Goal: Task Accomplishment & Management: Manage account settings

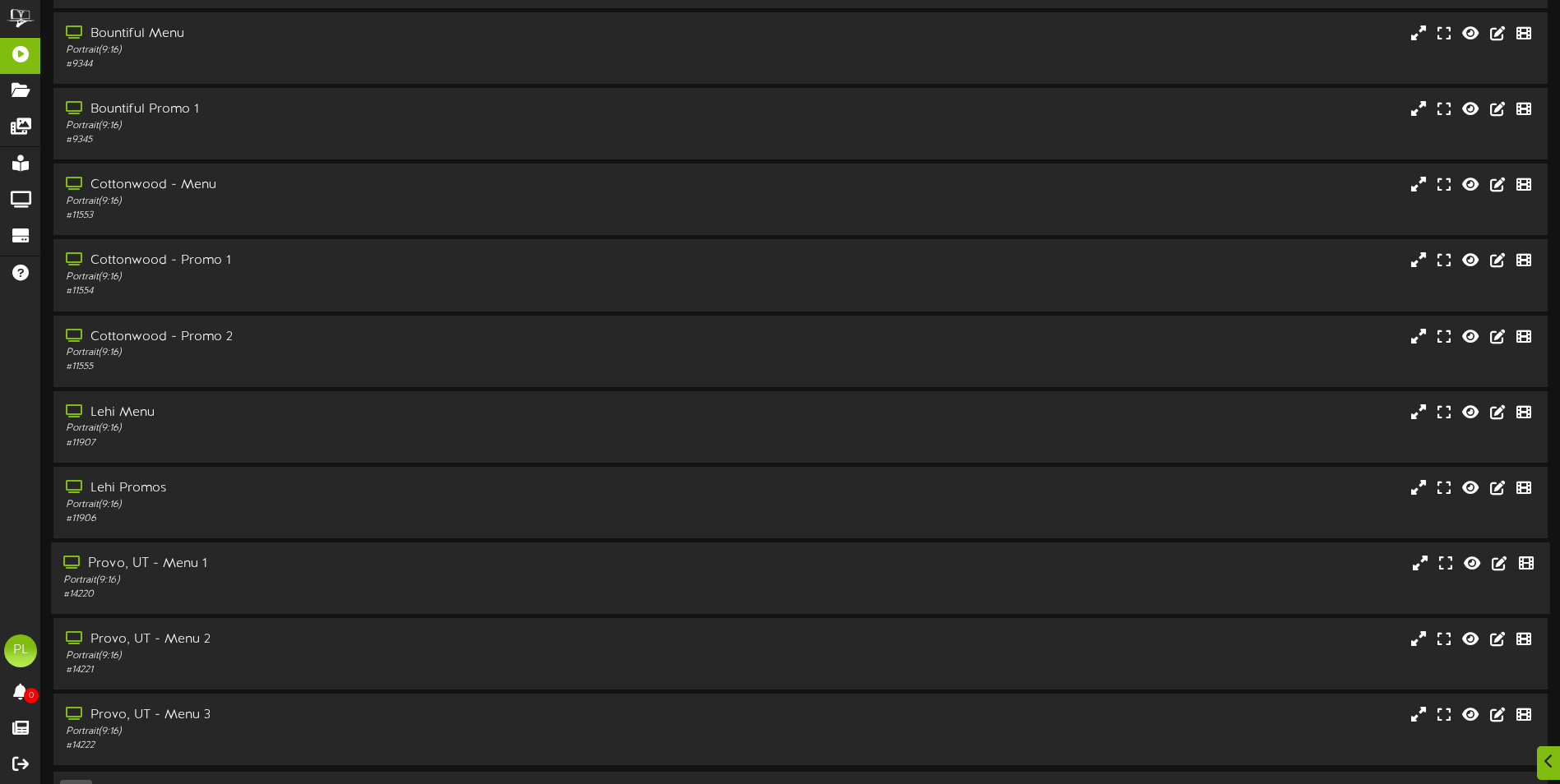
scroll to position [98, 0]
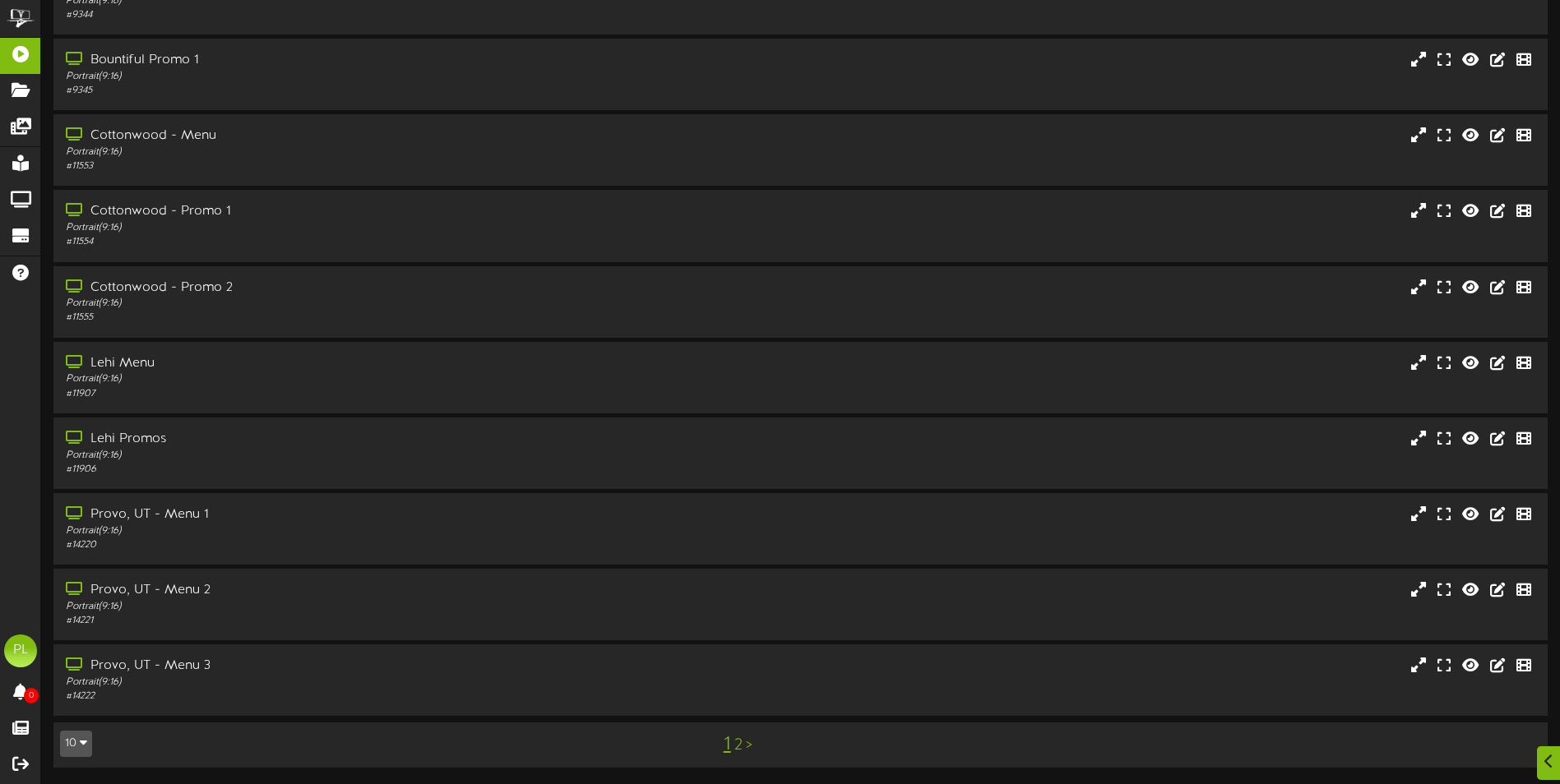
click at [747, 751] on link ">" at bounding box center [748, 746] width 6 height 18
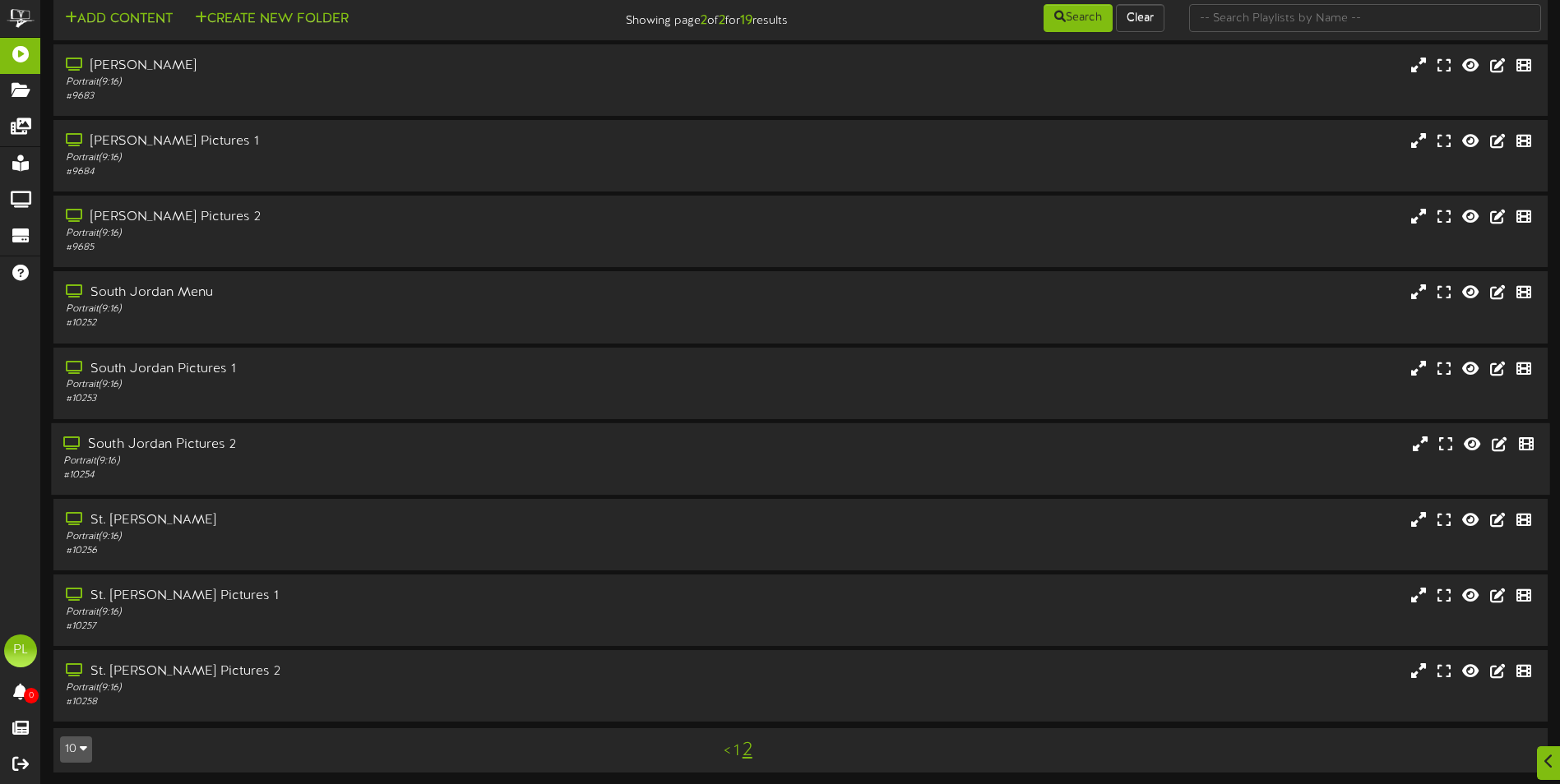
scroll to position [21, 0]
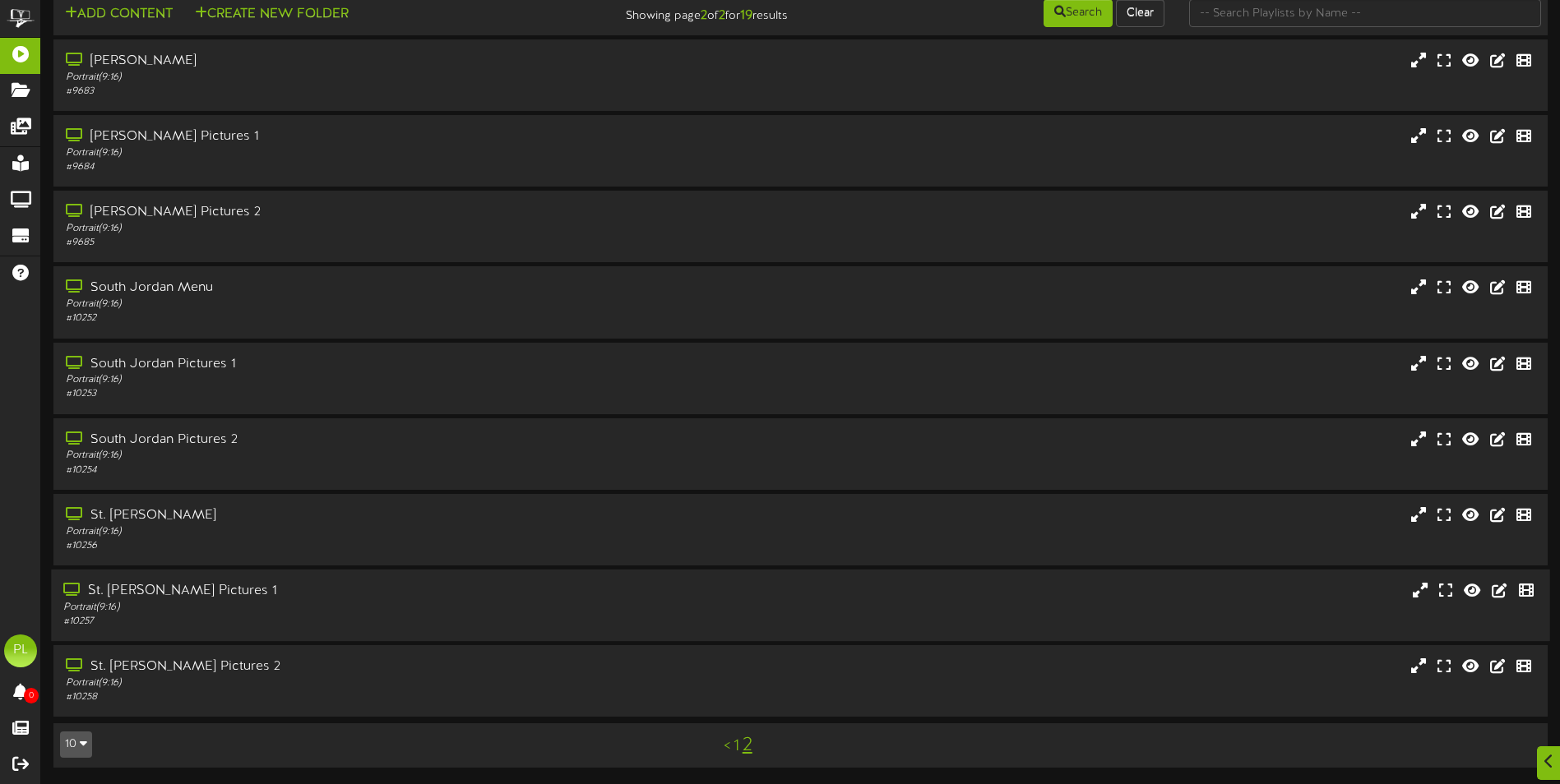
click at [205, 597] on div "St. [PERSON_NAME] Pictures 1" at bounding box center [362, 592] width 599 height 18
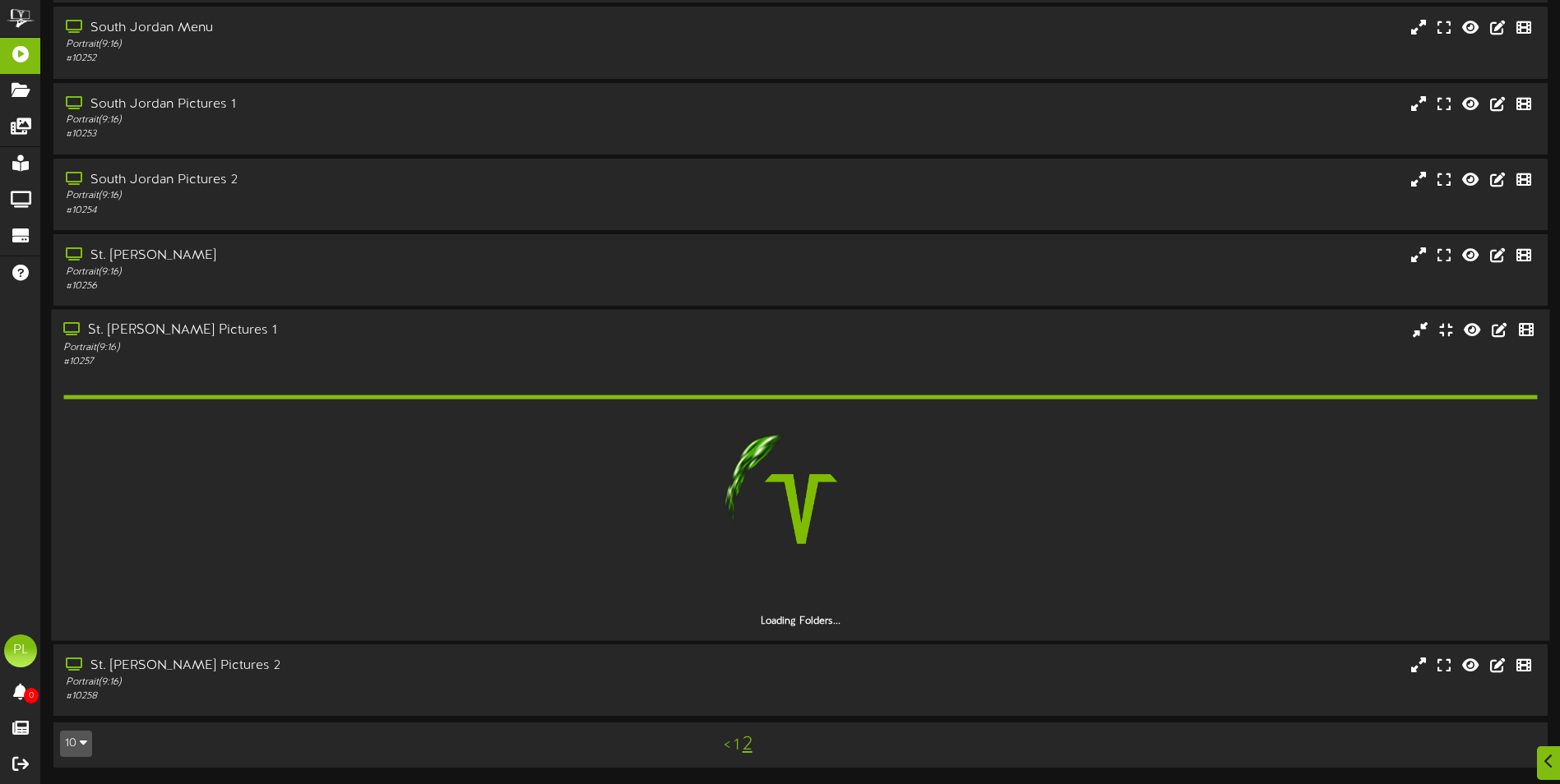
scroll to position [234, 0]
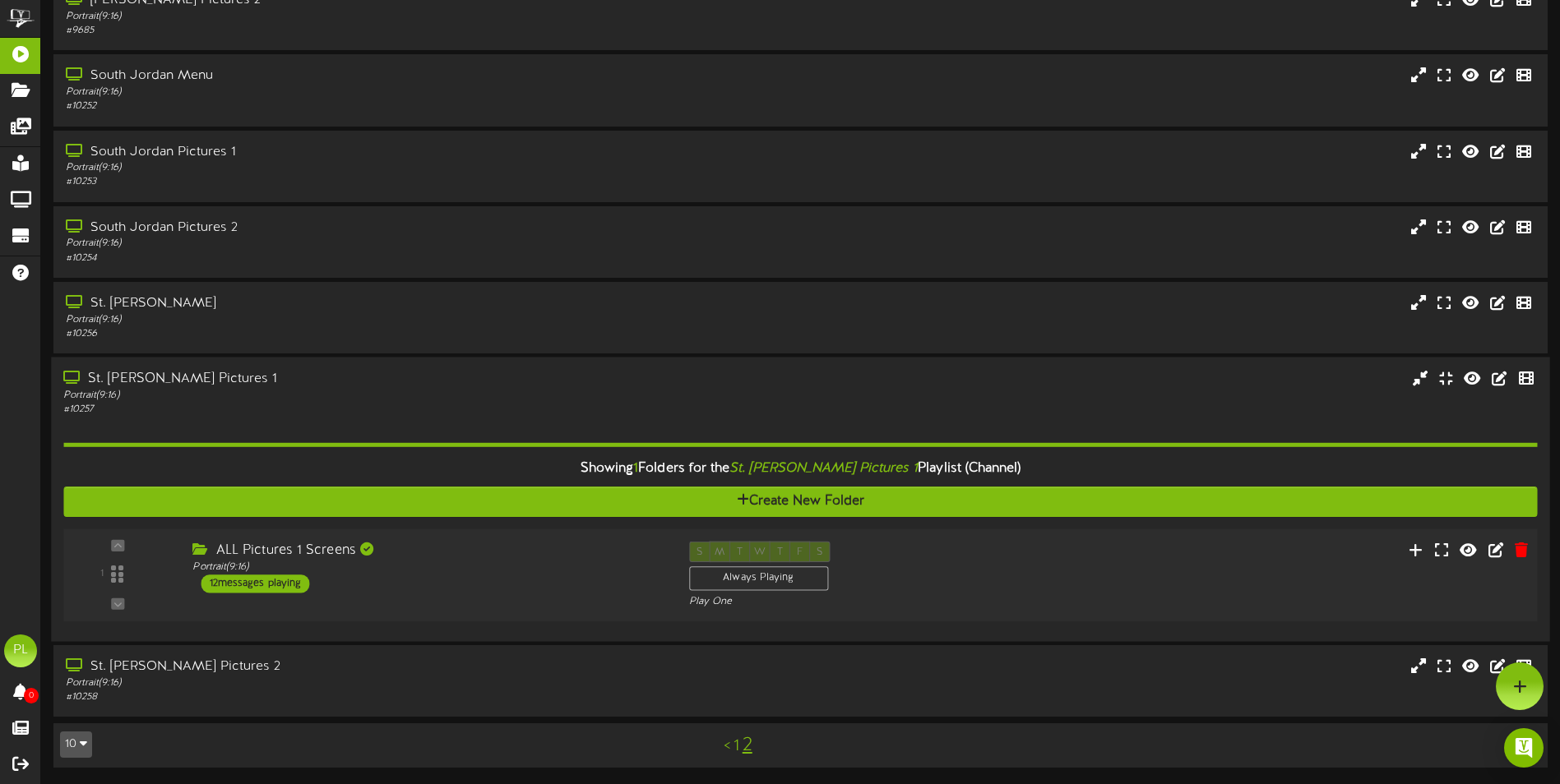
click at [517, 578] on div "ALL Pictures 1 Screens Portrait ( 9:16 ) 12 messages playing" at bounding box center [428, 567] width 496 height 52
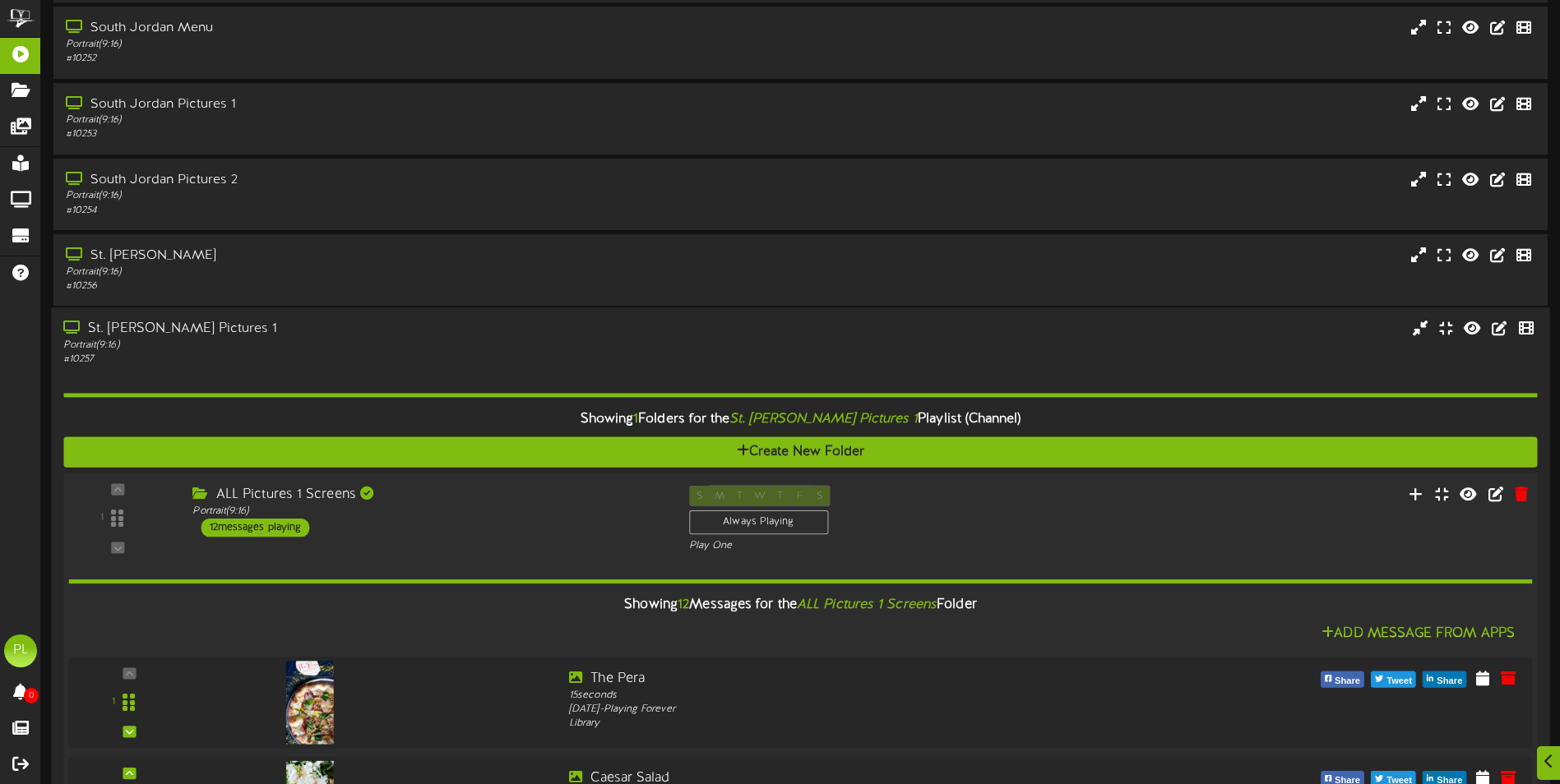
click at [448, 529] on div "ALL Pictures 1 Screens Portrait ( 9:16 ) 12 messages playing" at bounding box center [428, 511] width 496 height 52
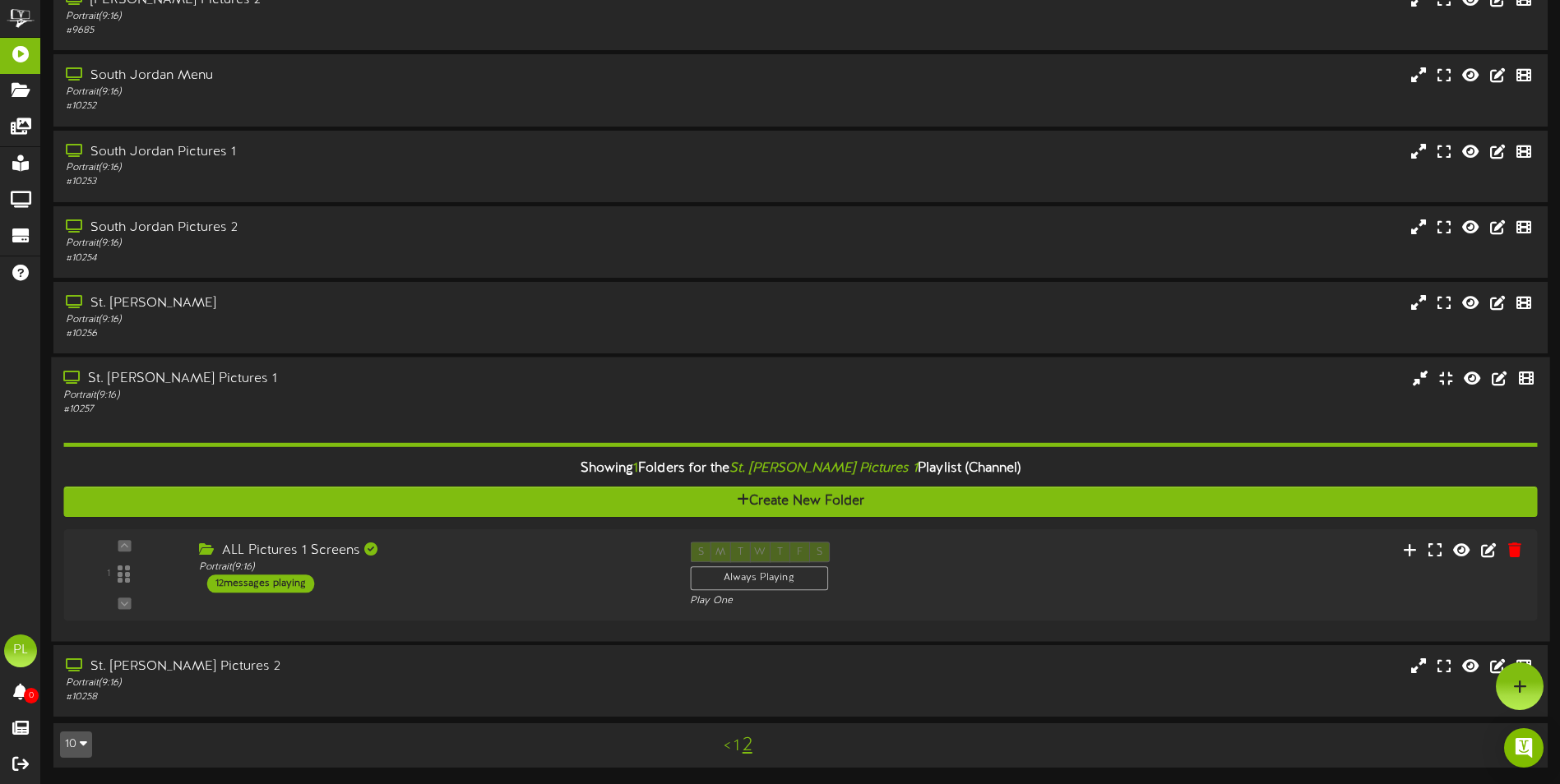
scroll to position [234, 0]
click at [279, 290] on div "St. [PERSON_NAME] Portrait ( 9:16 ) # 10256" at bounding box center [800, 317] width 1498 height 71
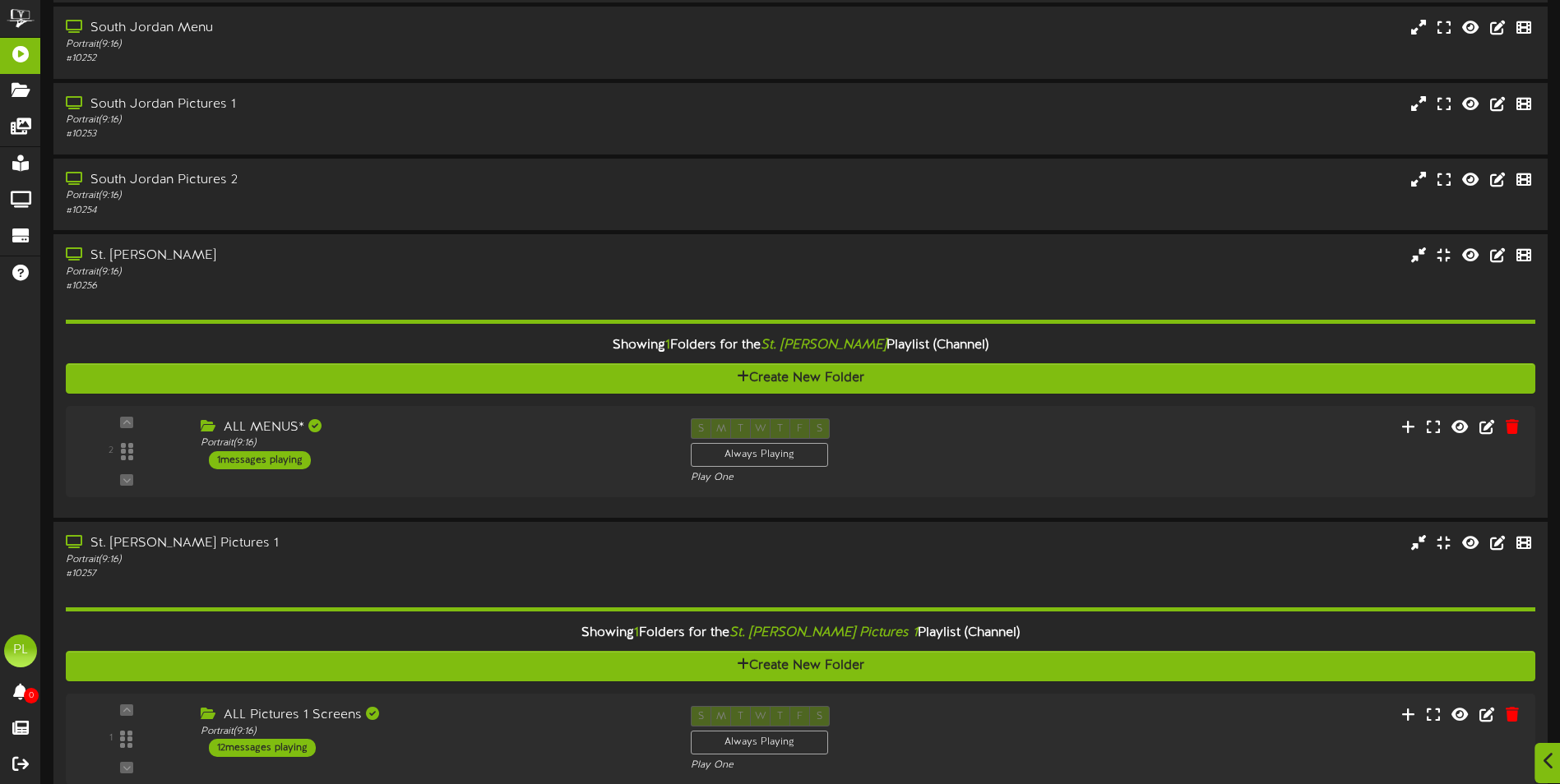
click at [1547, 764] on icon at bounding box center [1549, 762] width 11 height 18
click at [461, 455] on div "ALL MENUS* Portrait ( 9:16 ) 1 messages playing" at bounding box center [428, 444] width 496 height 52
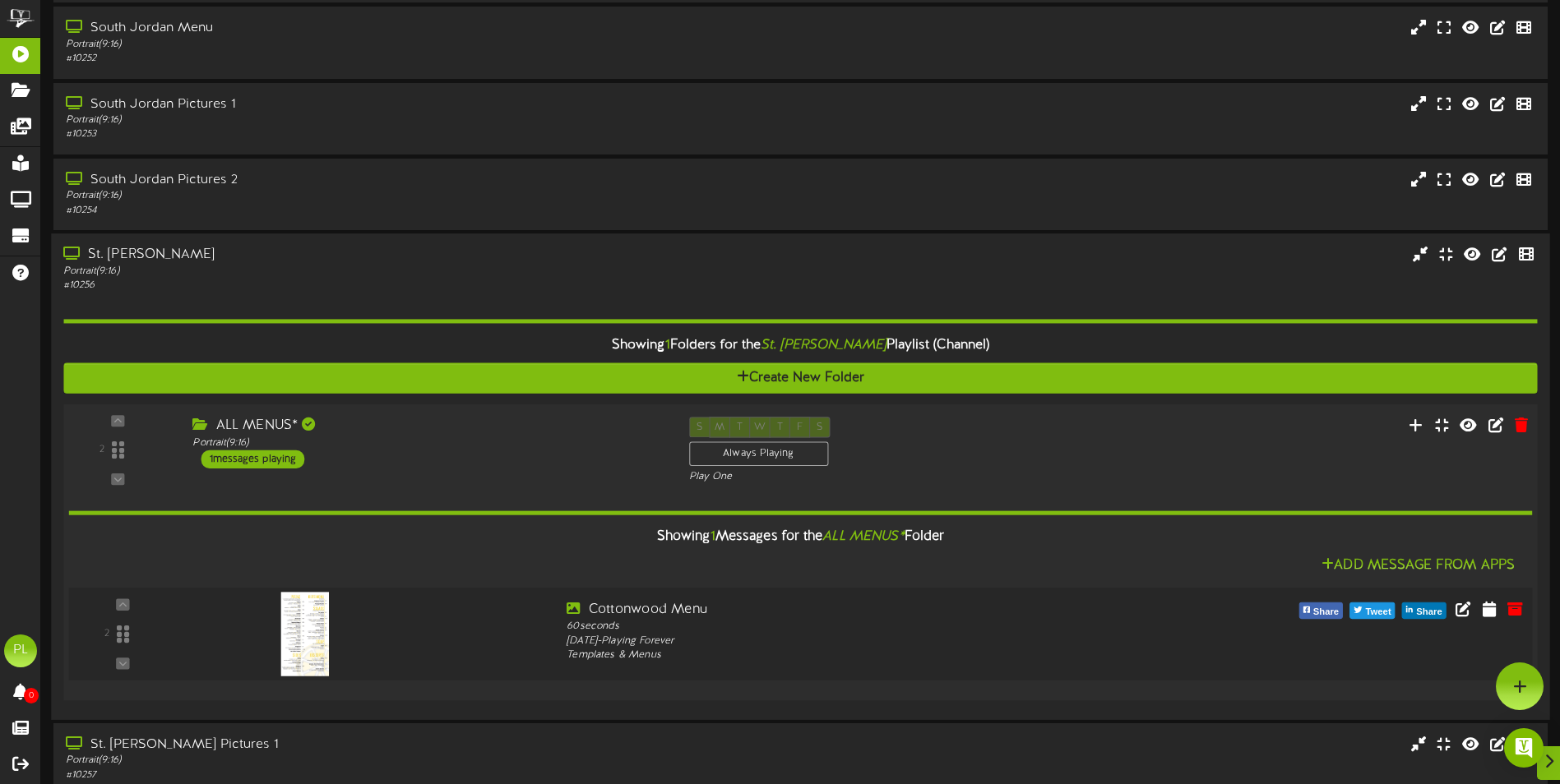
click at [399, 634] on div at bounding box center [302, 617] width 193 height 84
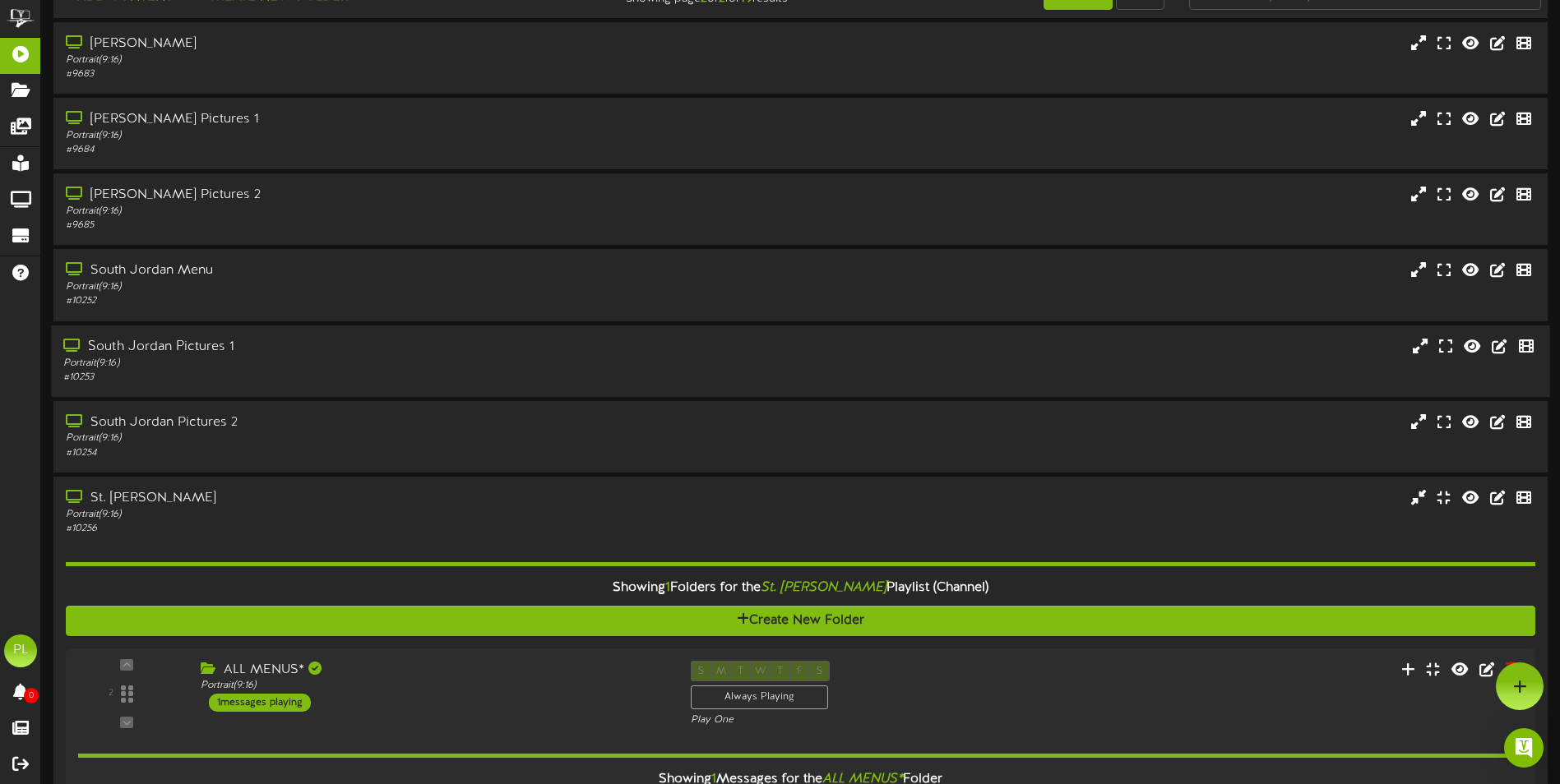
scroll to position [0, 0]
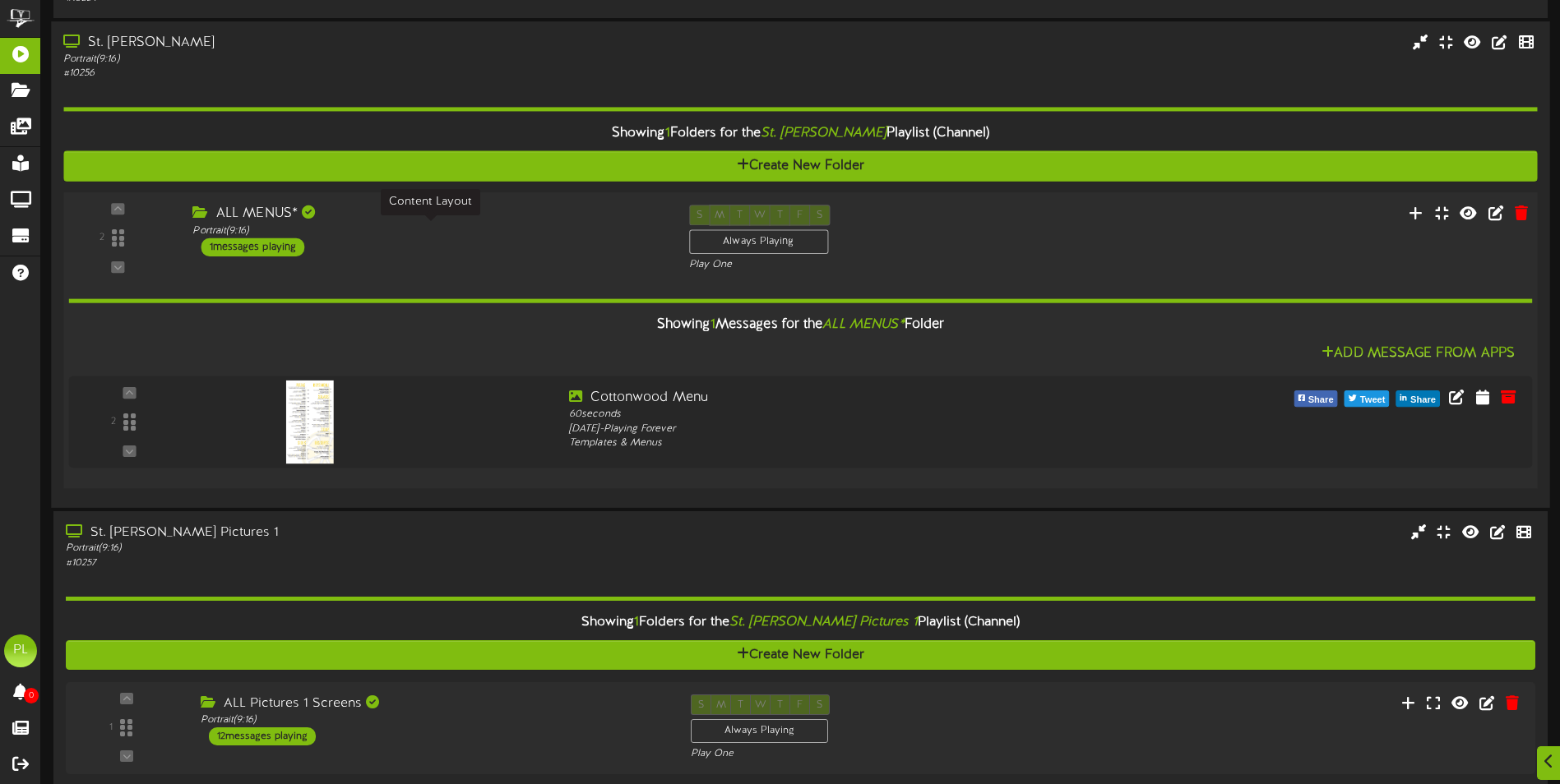
click at [446, 199] on div "2 ALL MENUS* (" at bounding box center [799, 340] width 1488 height 297
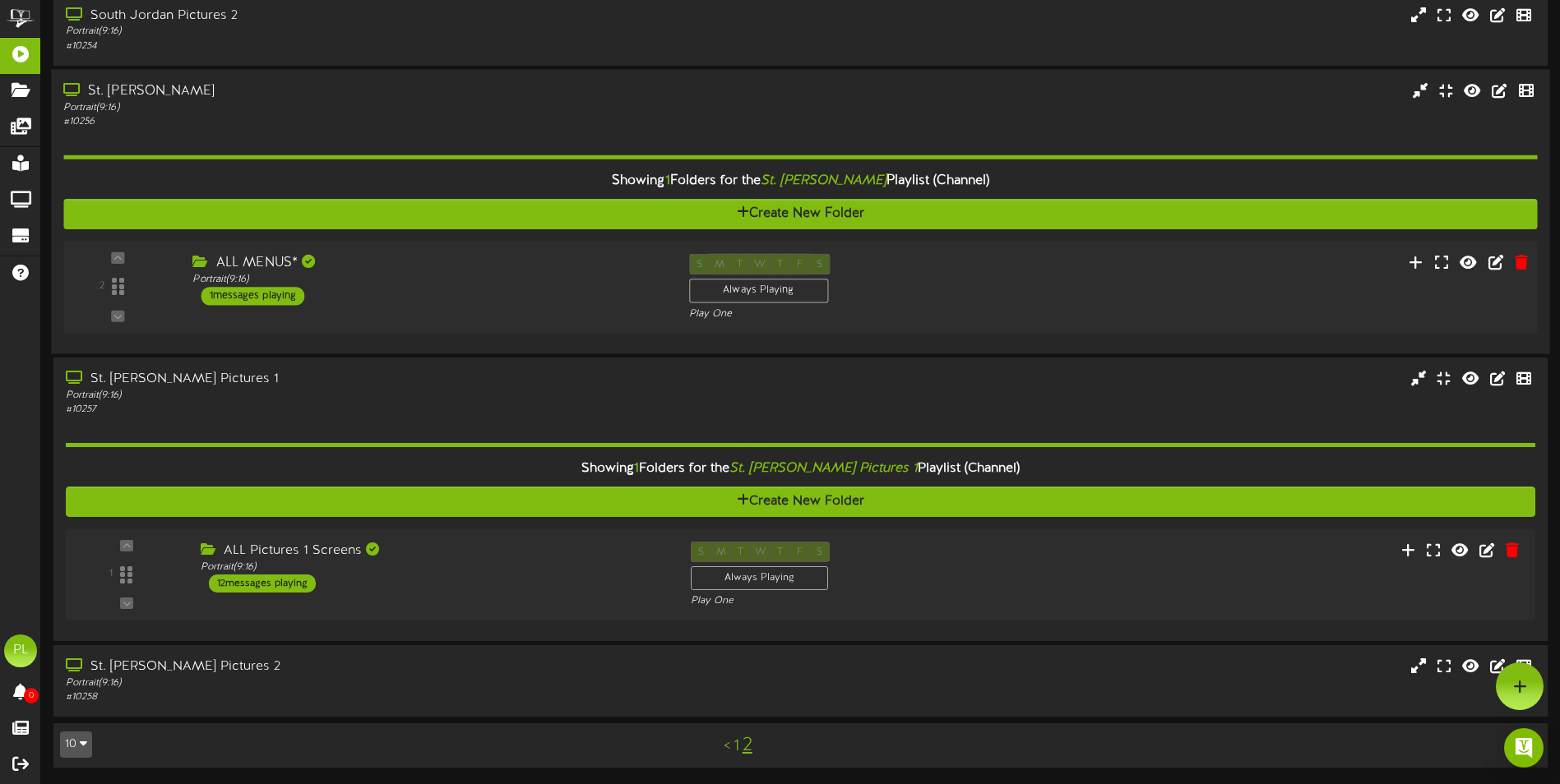
click at [431, 290] on div "ALL MENUS* Portrait ( 9:16 ) 1 messages playing" at bounding box center [428, 279] width 496 height 52
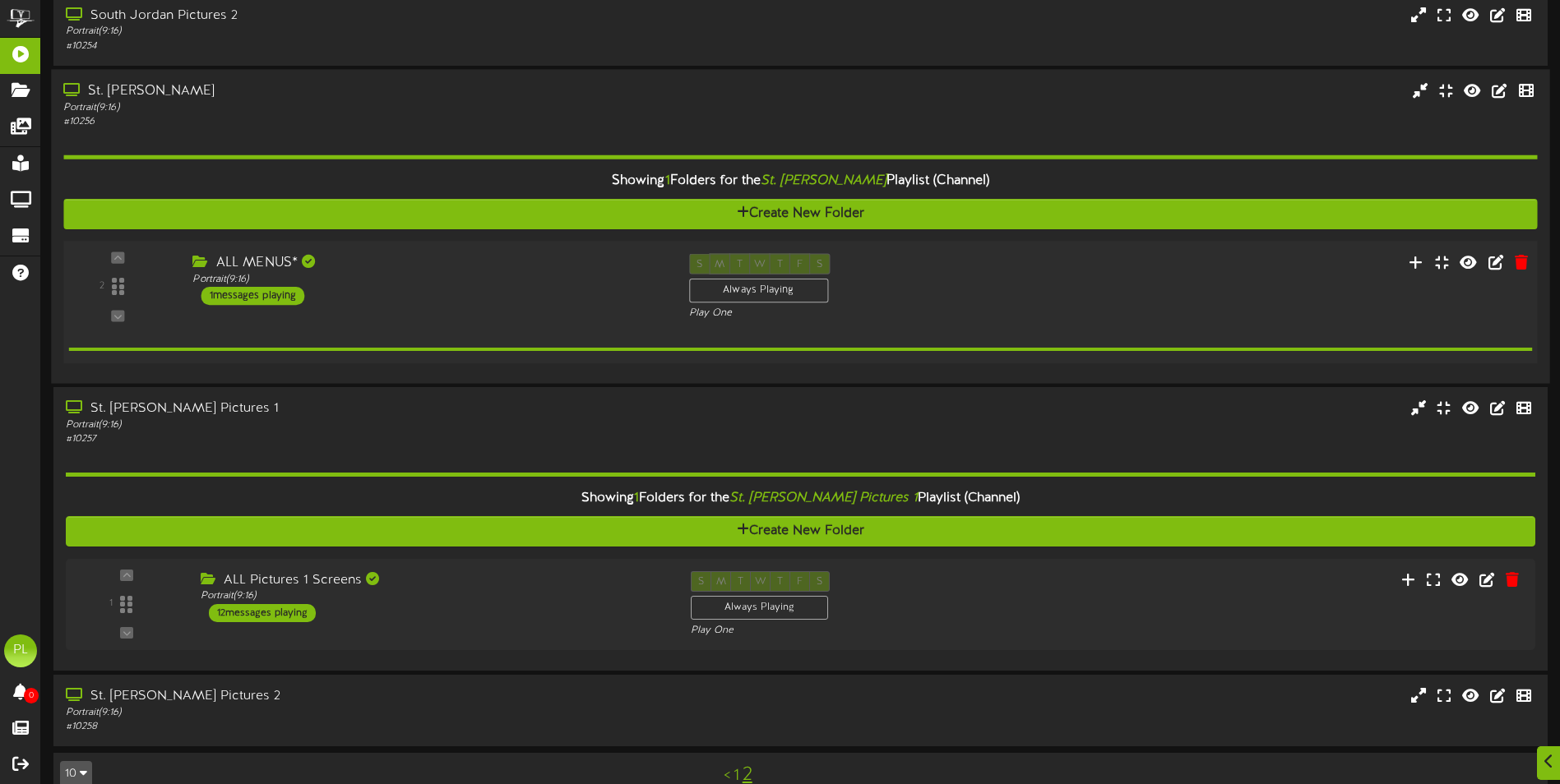
scroll to position [493, 0]
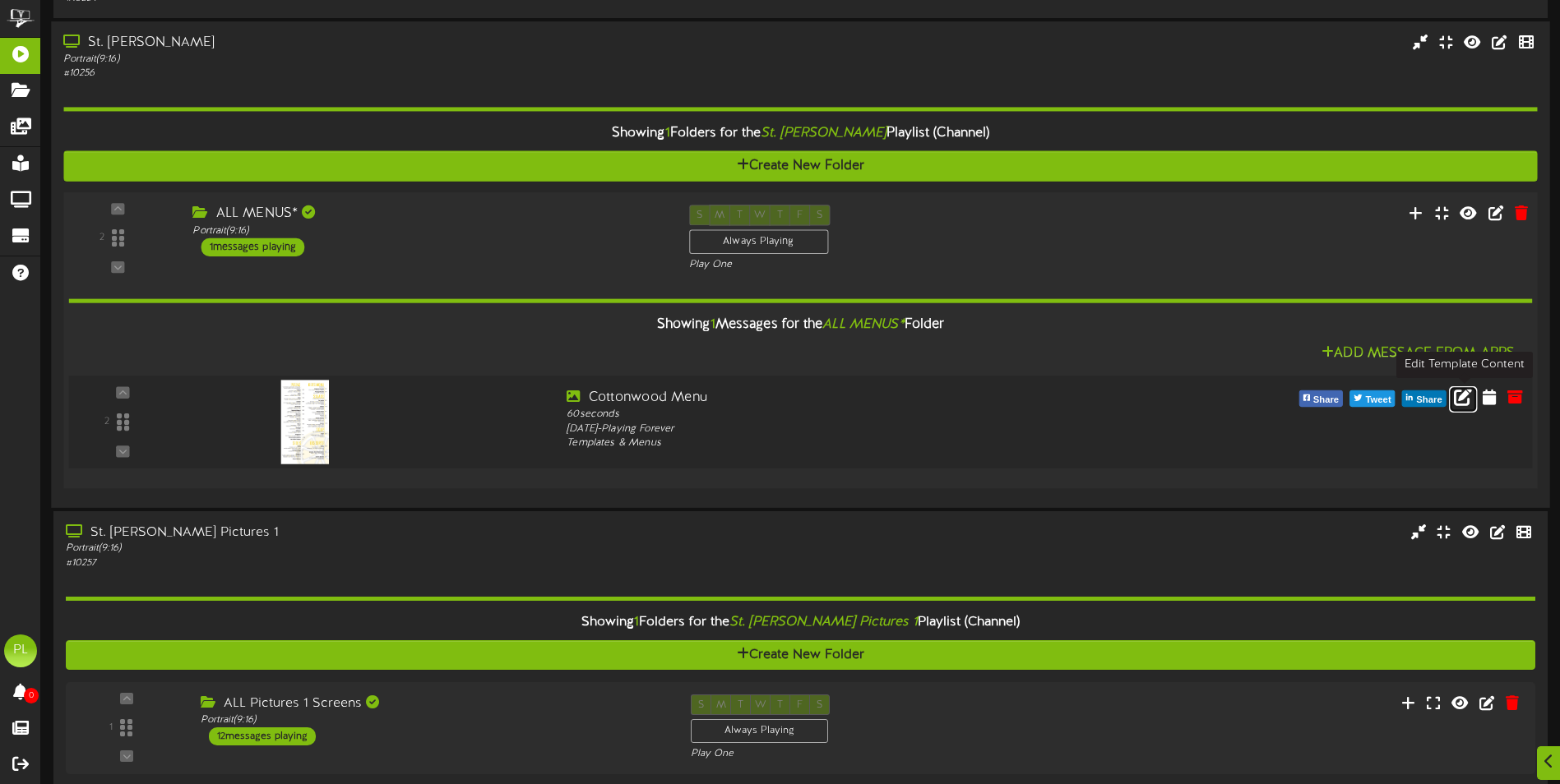
click at [1467, 397] on icon at bounding box center [1463, 397] width 18 height 18
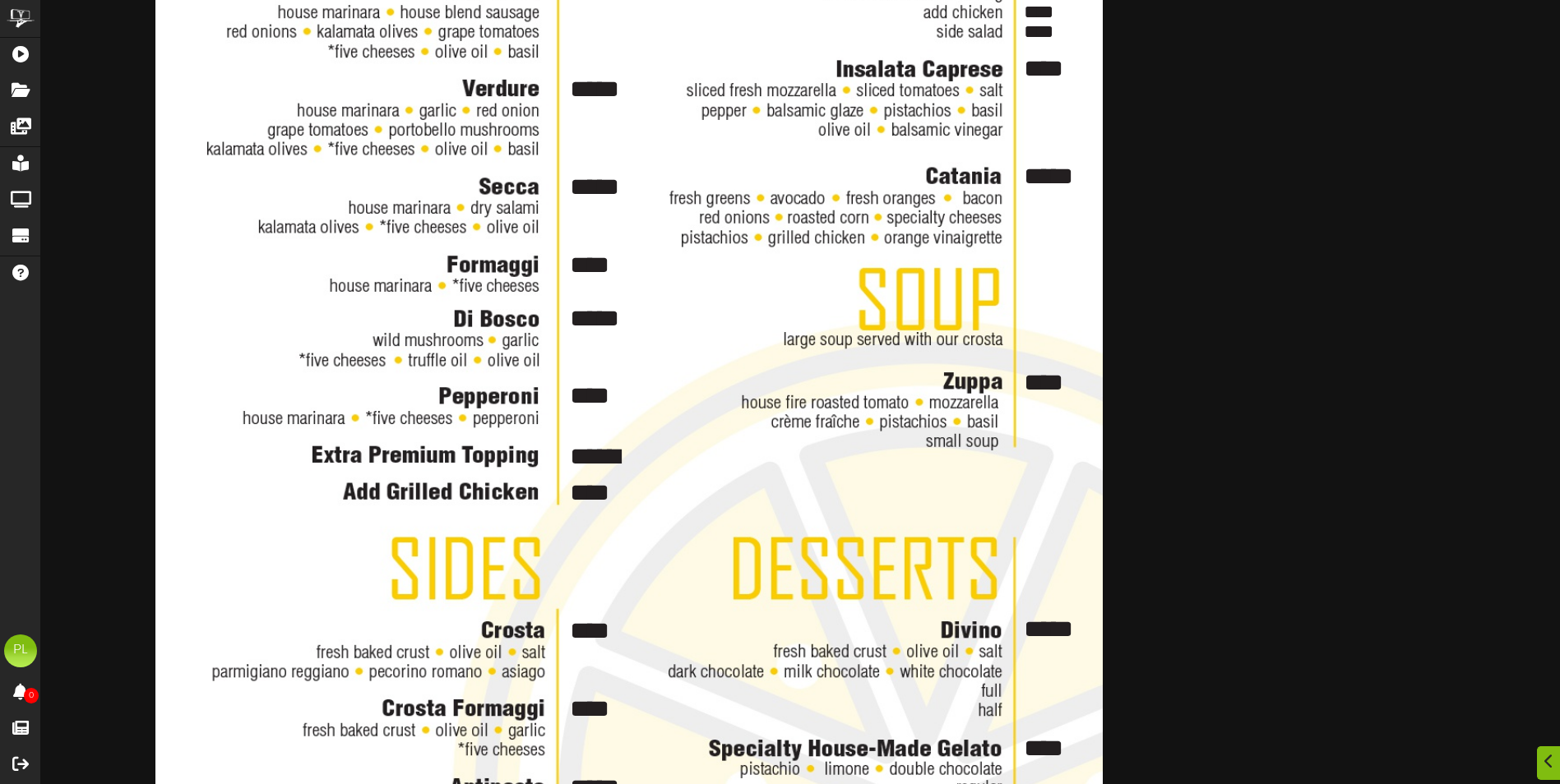
scroll to position [938, 0]
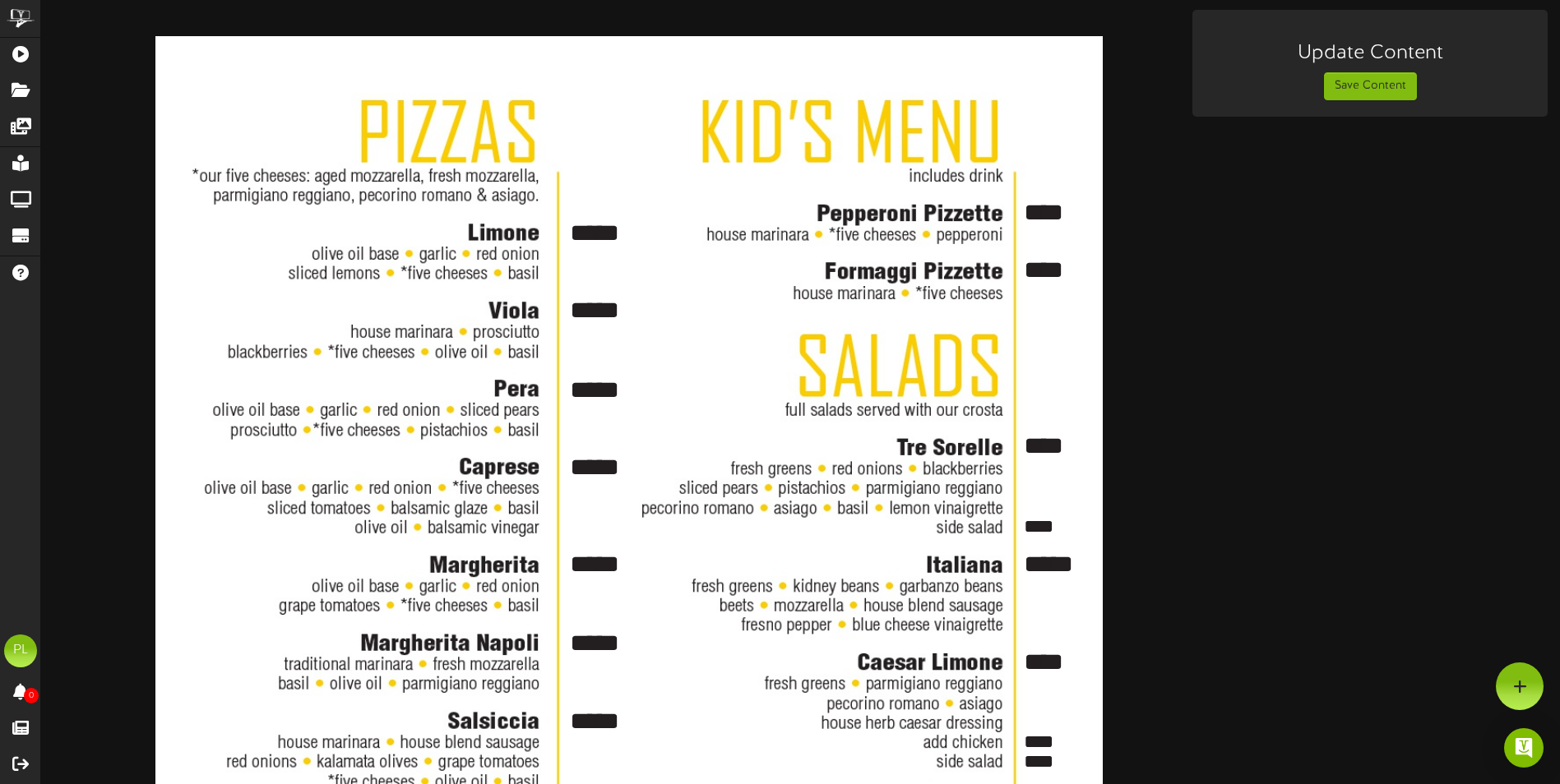
scroll to position [0, 0]
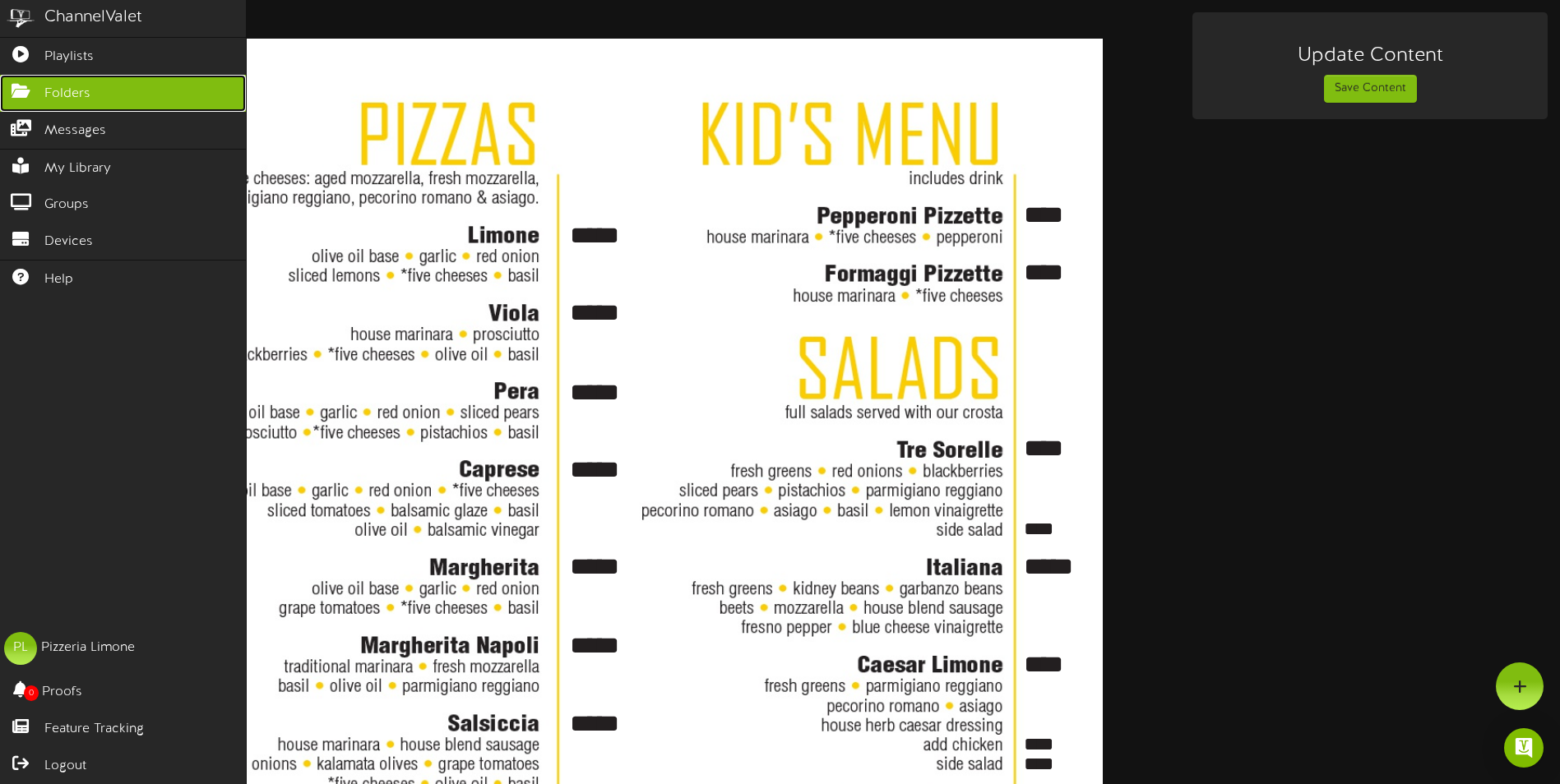
click at [91, 75] on link "Folders" at bounding box center [123, 93] width 246 height 37
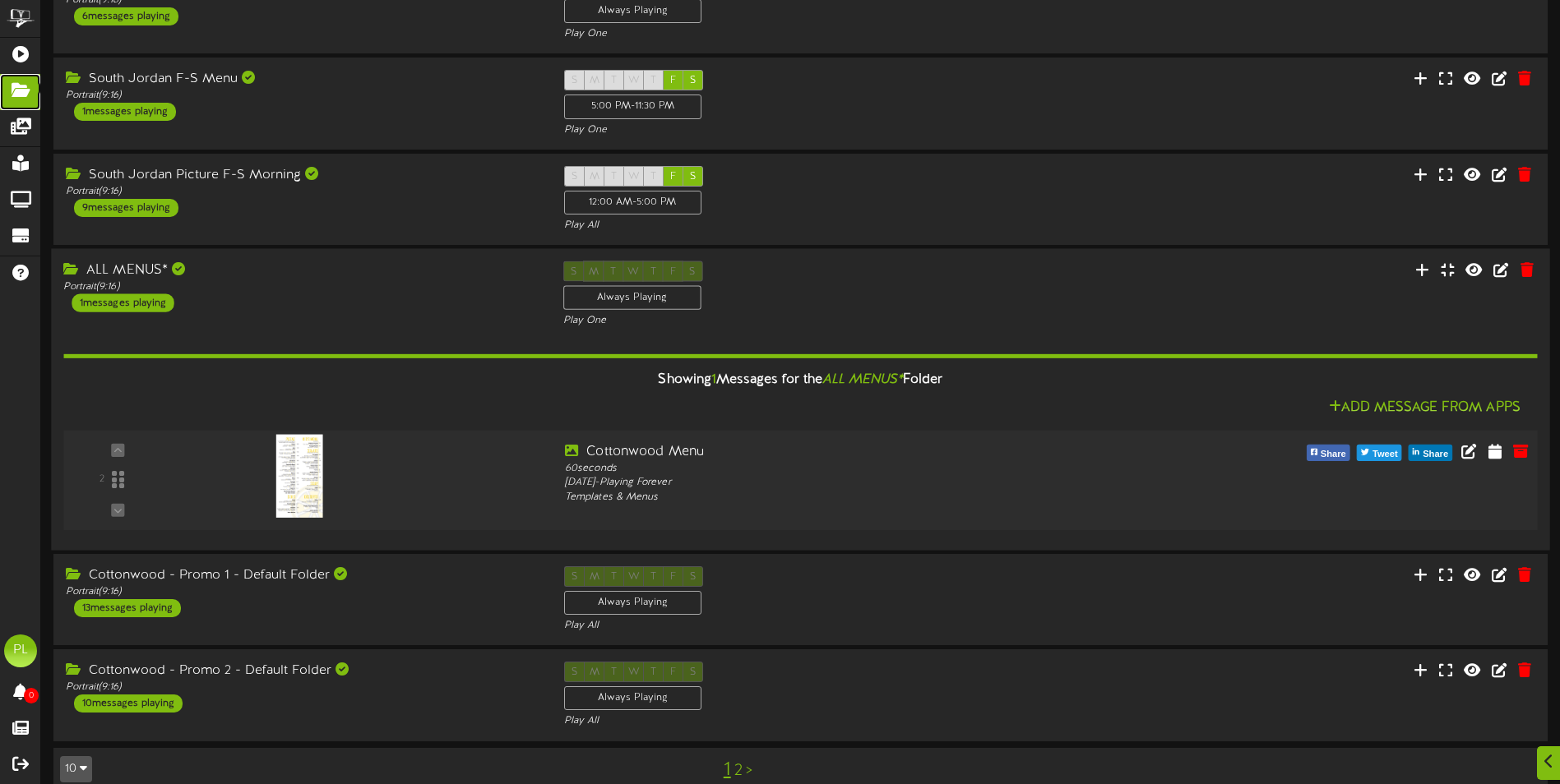
scroll to position [518, 0]
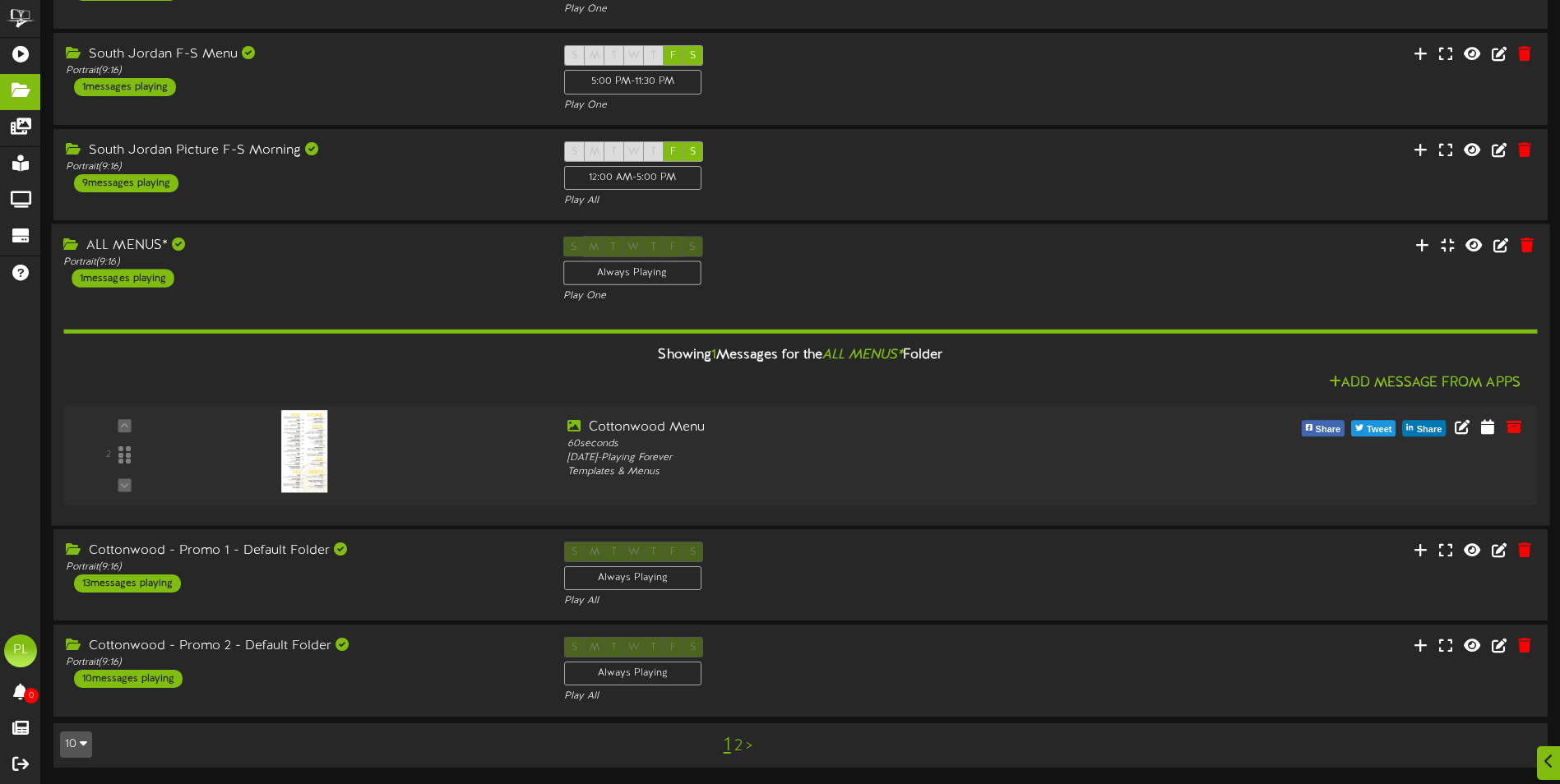
click at [315, 281] on div "ALL MENUS* Portrait ( 9:16 ) 1 messages playing" at bounding box center [301, 261] width 499 height 51
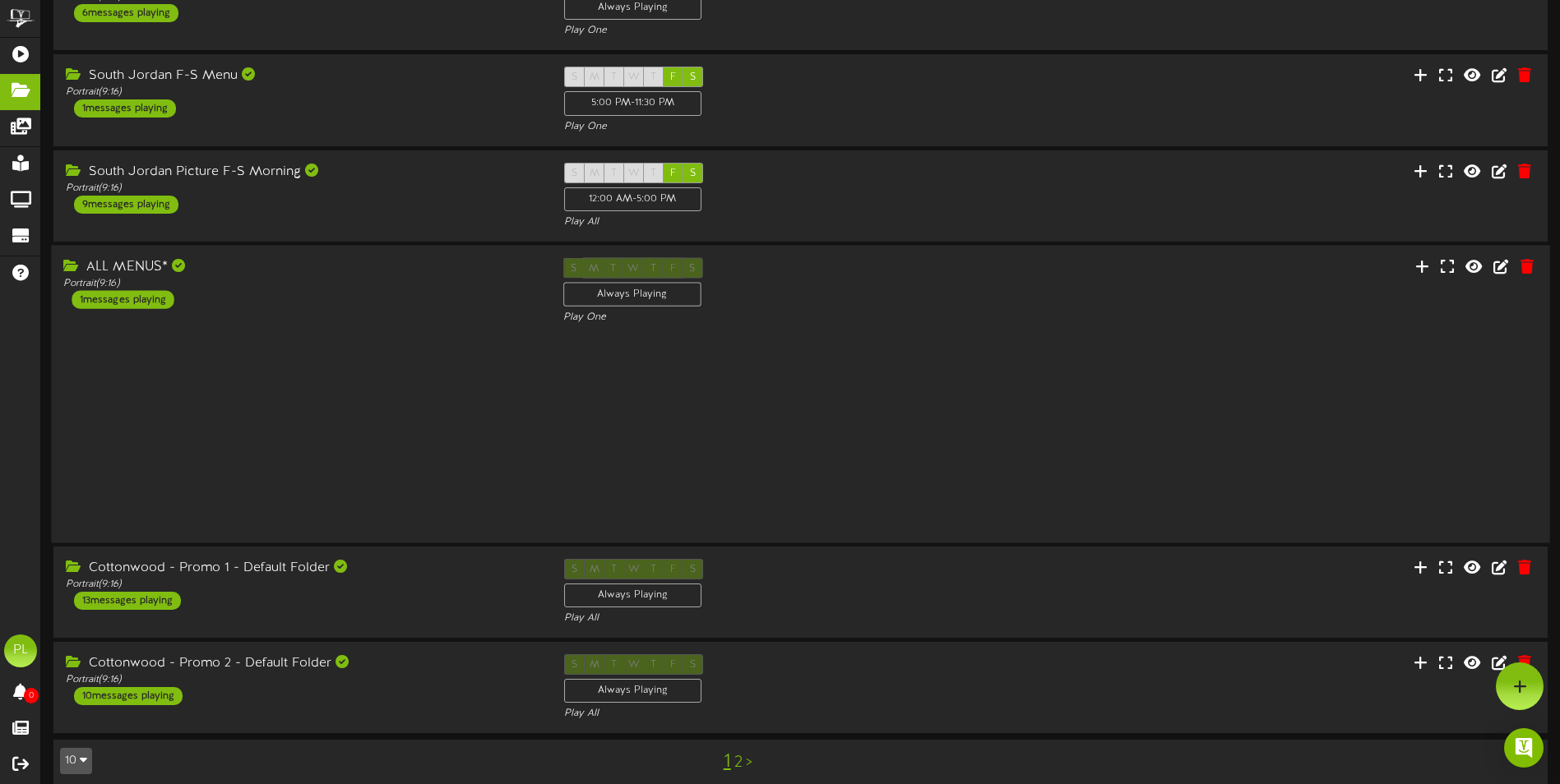
scroll to position [396, 0]
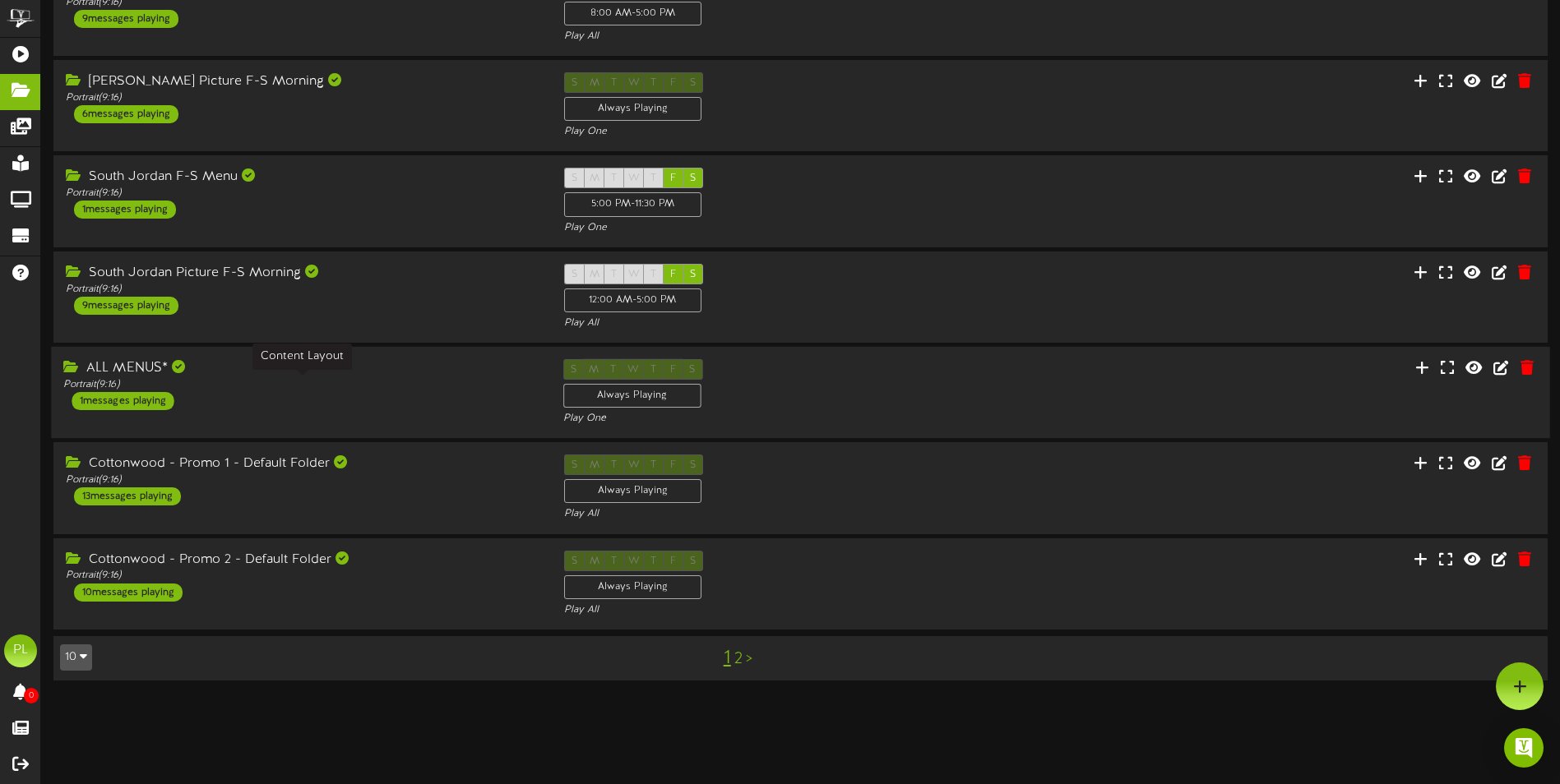
click at [312, 379] on div "Portrait ( 9:16 )" at bounding box center [300, 385] width 474 height 14
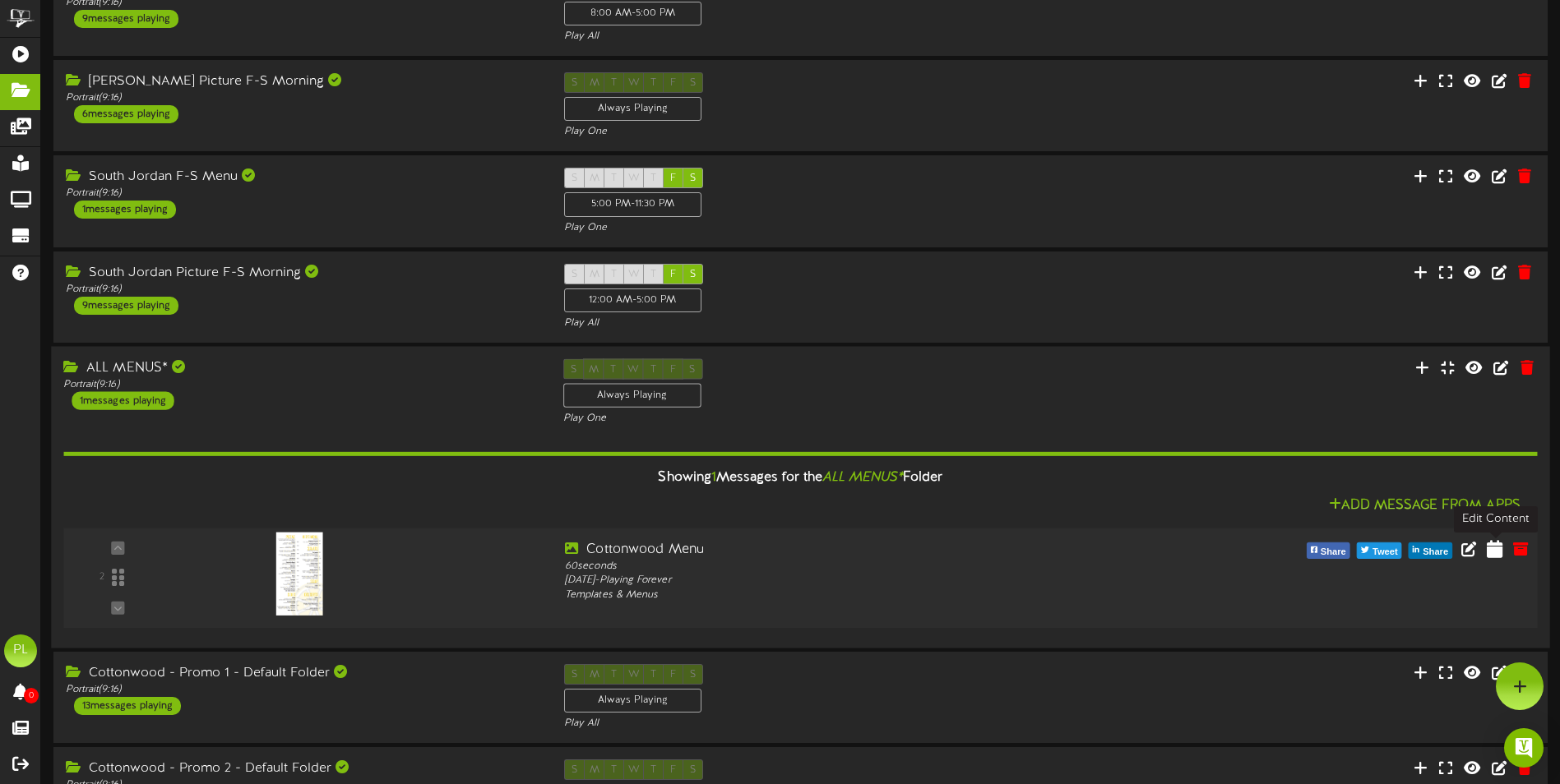
click at [1493, 553] on icon at bounding box center [1494, 548] width 16 height 18
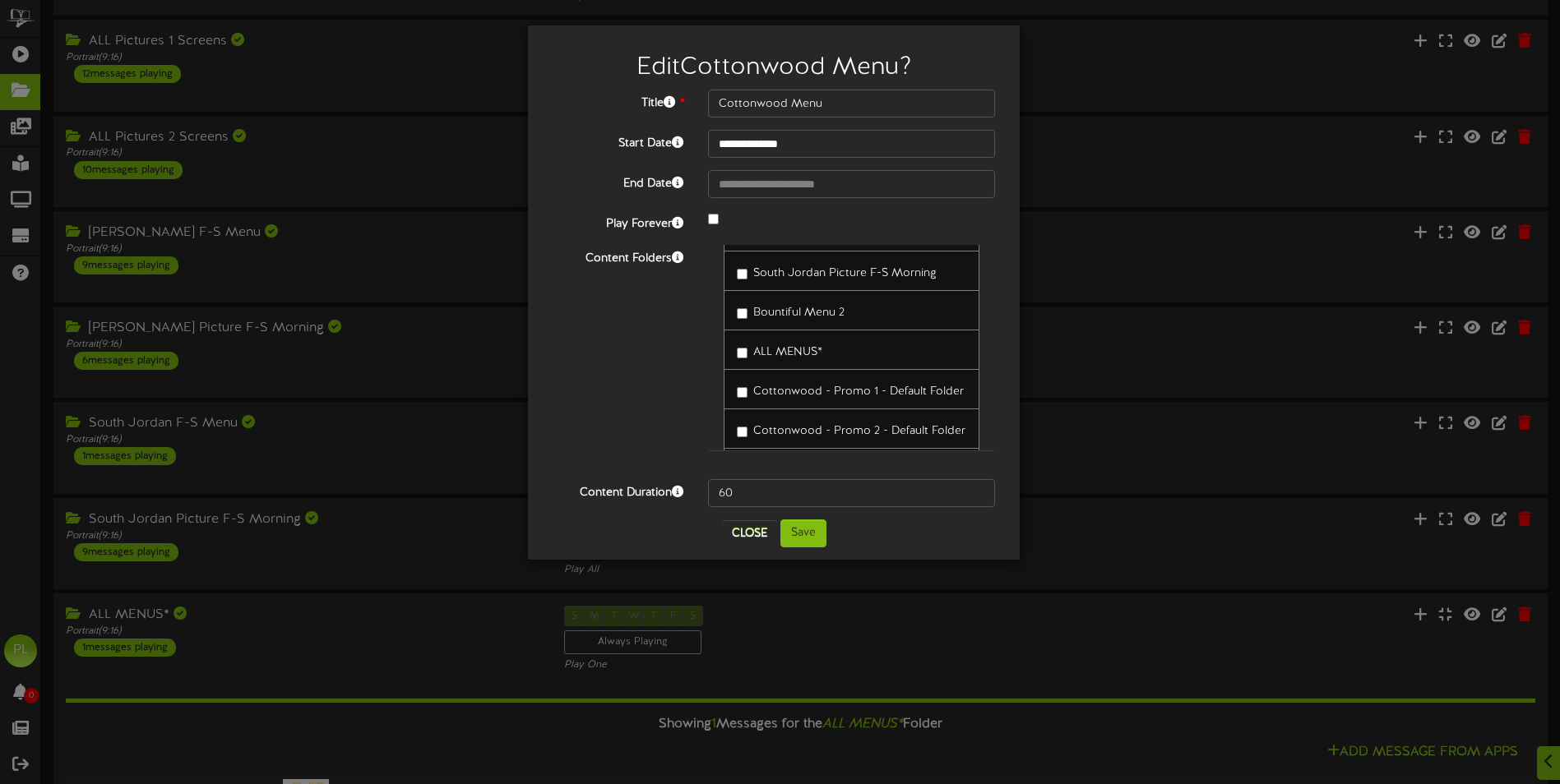
scroll to position [165, 0]
click at [754, 531] on button "Close" at bounding box center [750, 533] width 55 height 26
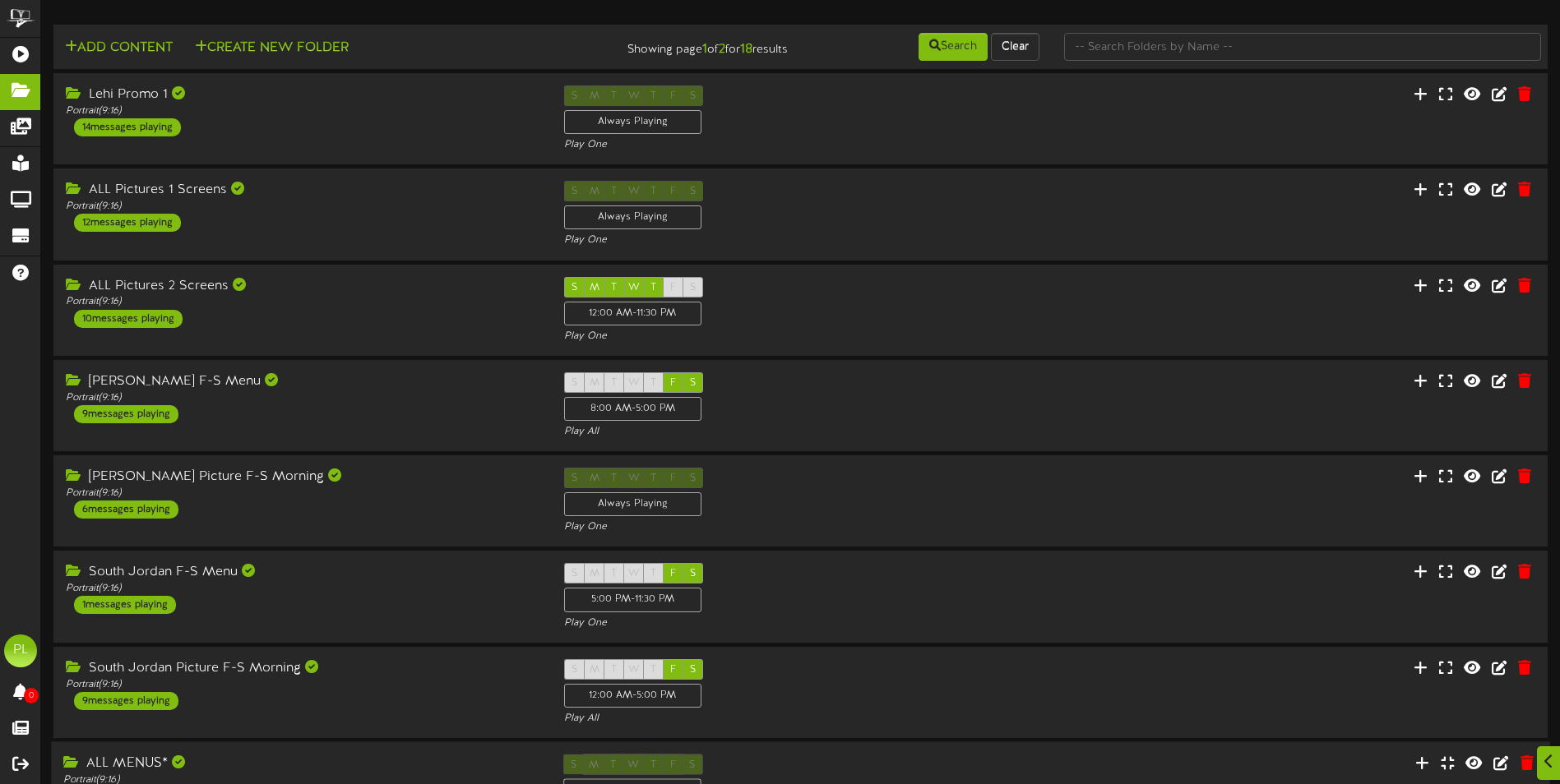
scroll to position [493, 0]
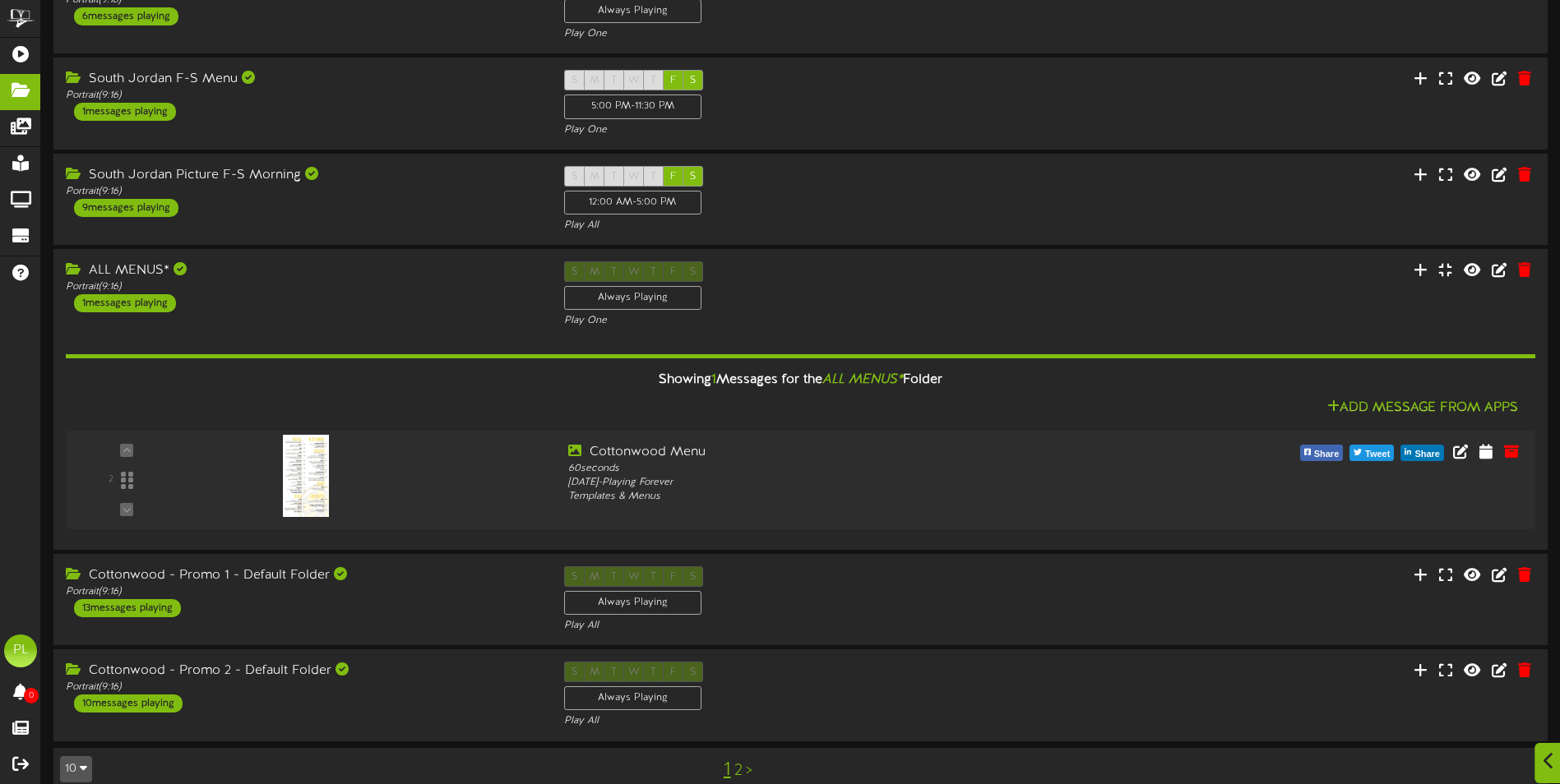
click at [1545, 758] on icon at bounding box center [1549, 762] width 11 height 18
click at [1526, 752] on img "Open Intercom Messenger" at bounding box center [1523, 748] width 21 height 21
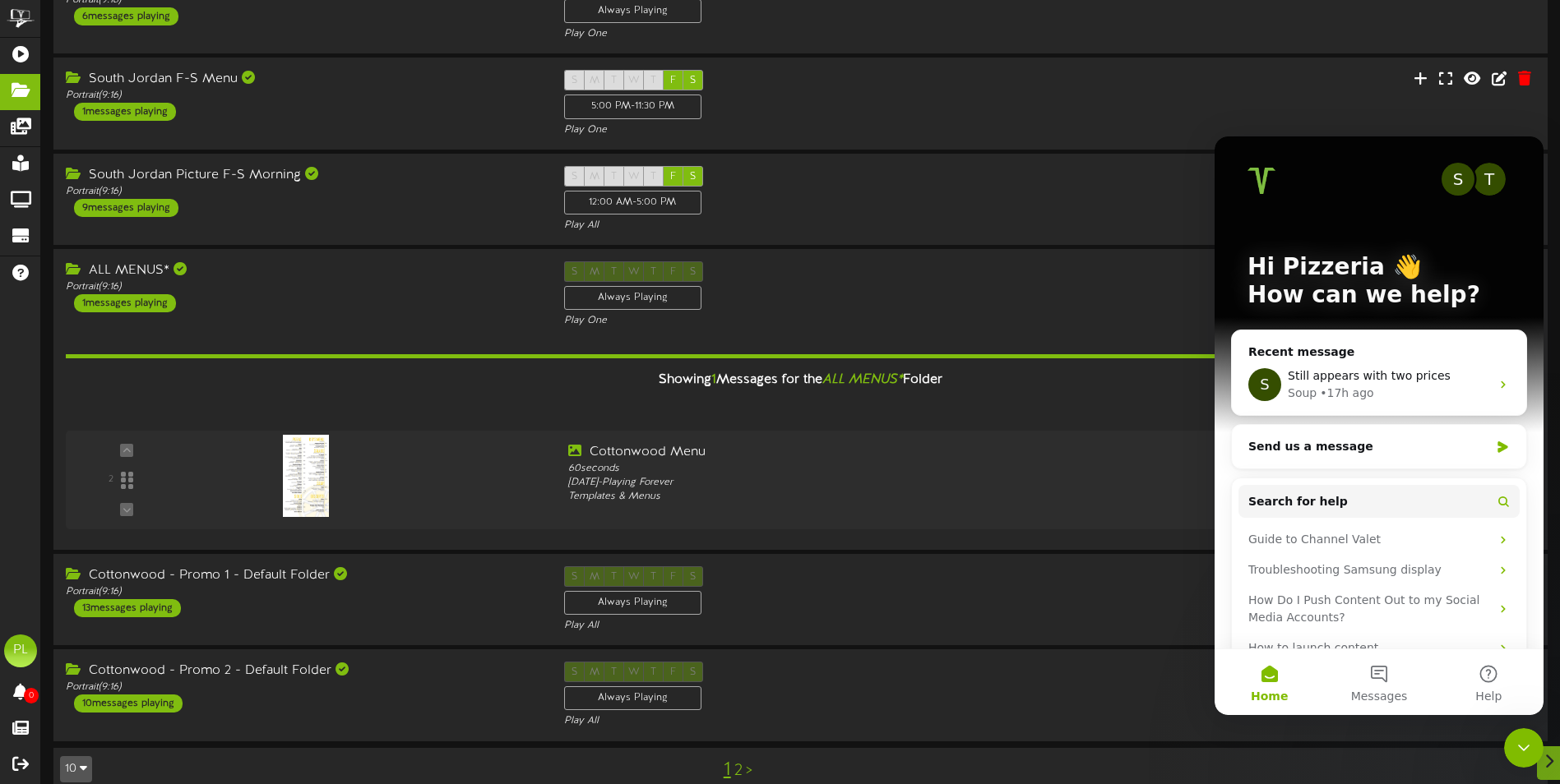
scroll to position [0, 0]
click at [1357, 377] on span "Still appears with two prices" at bounding box center [1369, 375] width 163 height 13
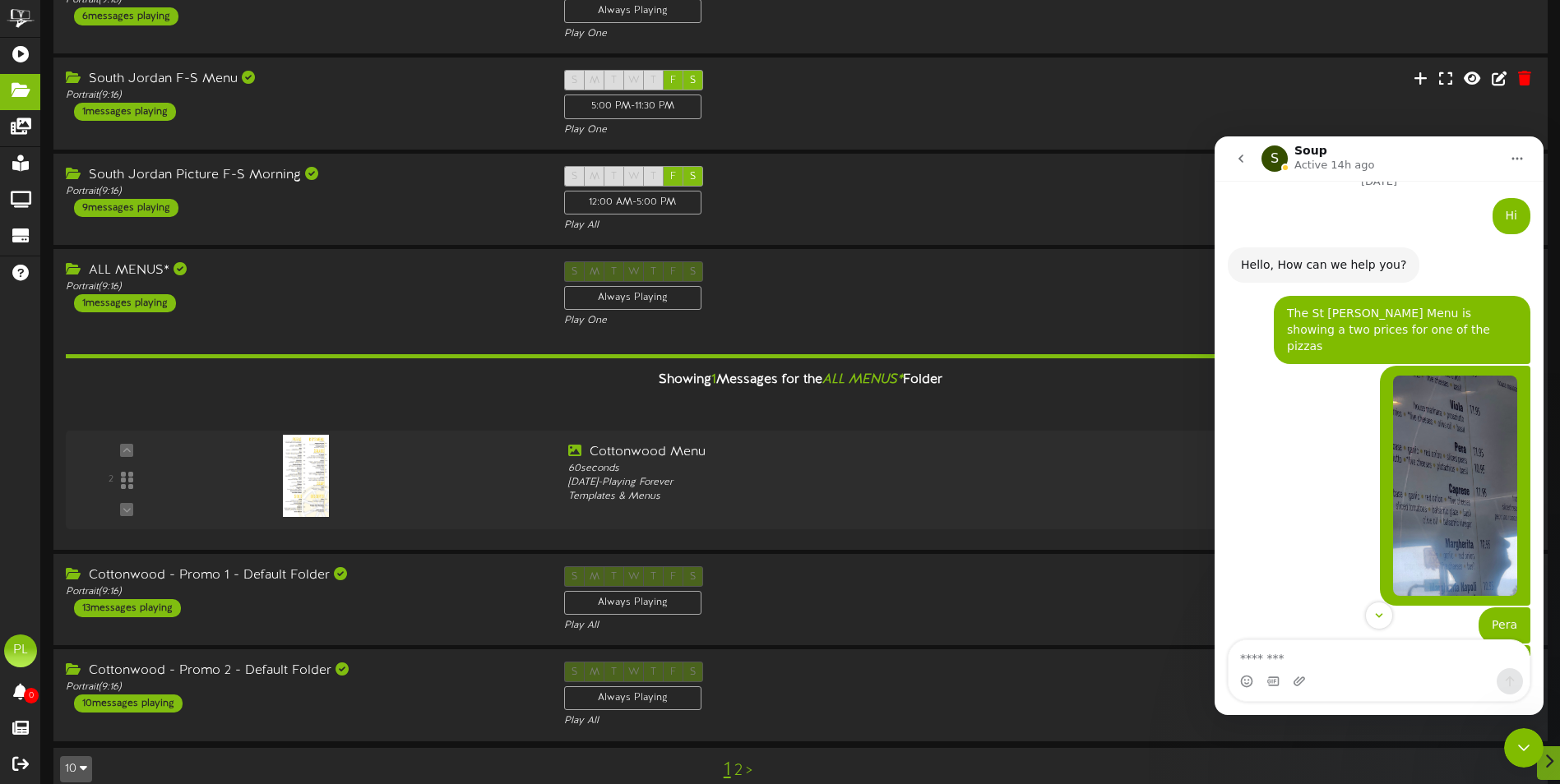
scroll to position [2764, 0]
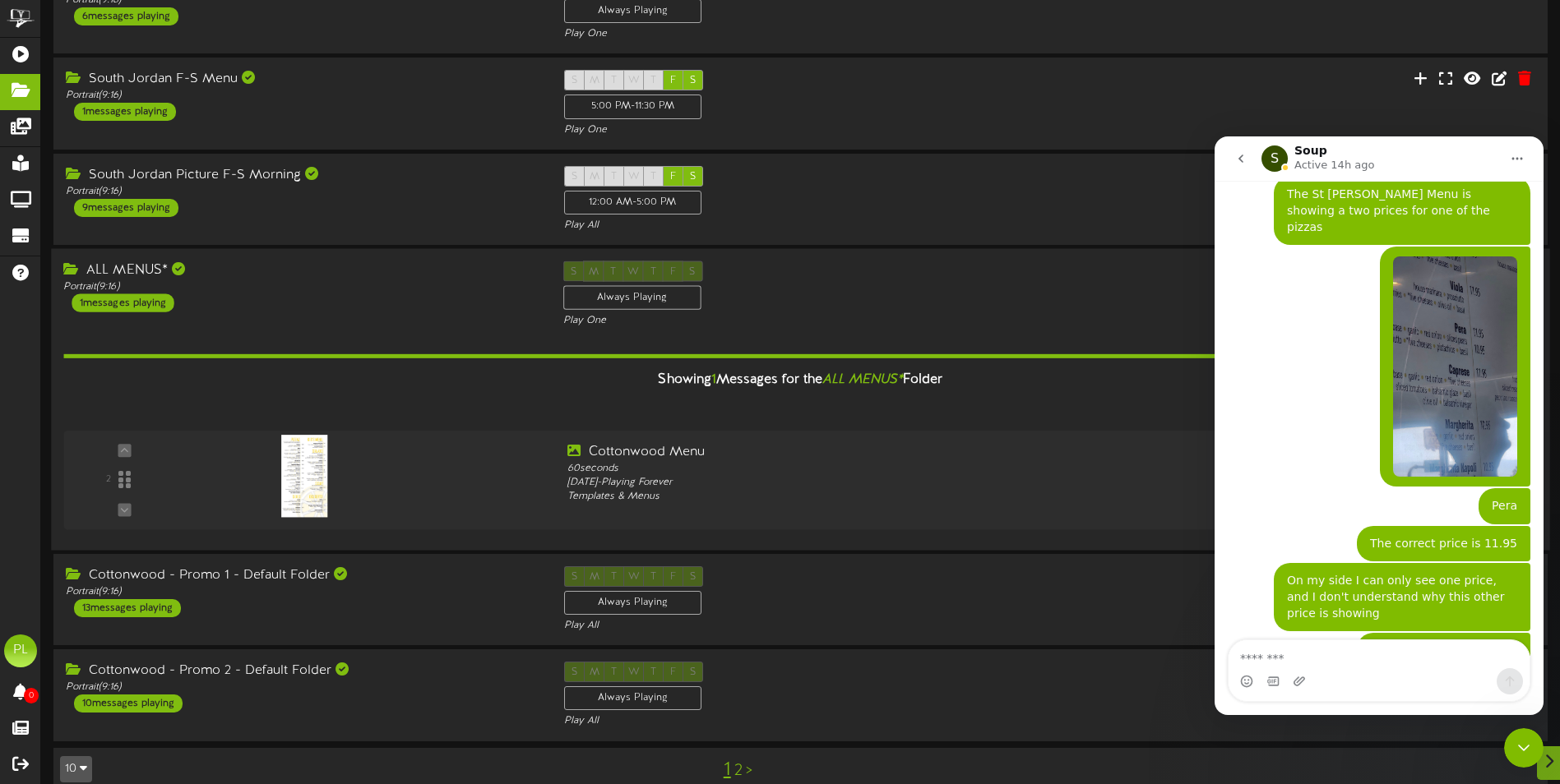
click at [910, 403] on div "Add Message From Apps" at bounding box center [799, 408] width 1473 height 20
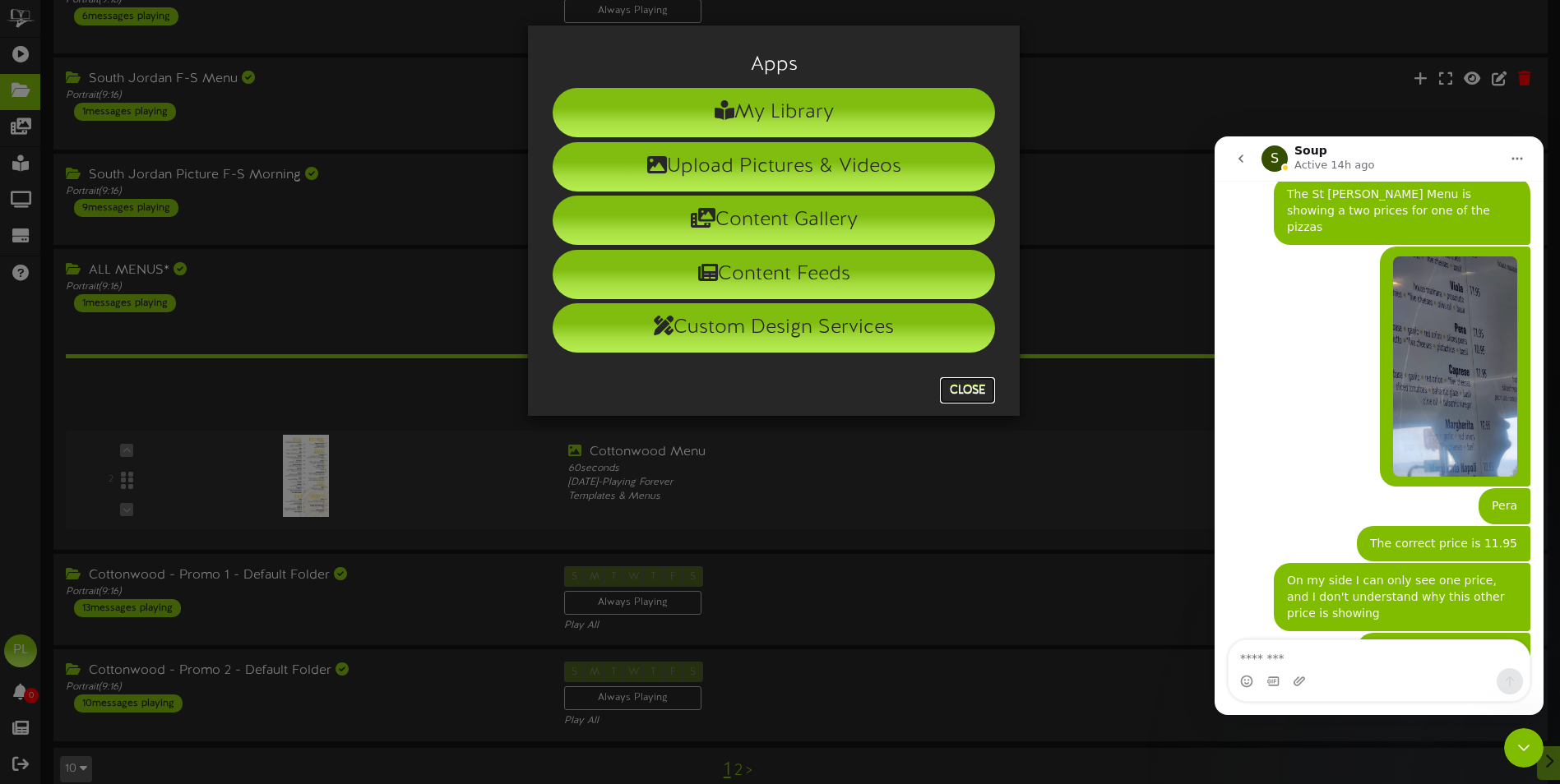
click at [974, 386] on button "Close" at bounding box center [967, 390] width 55 height 26
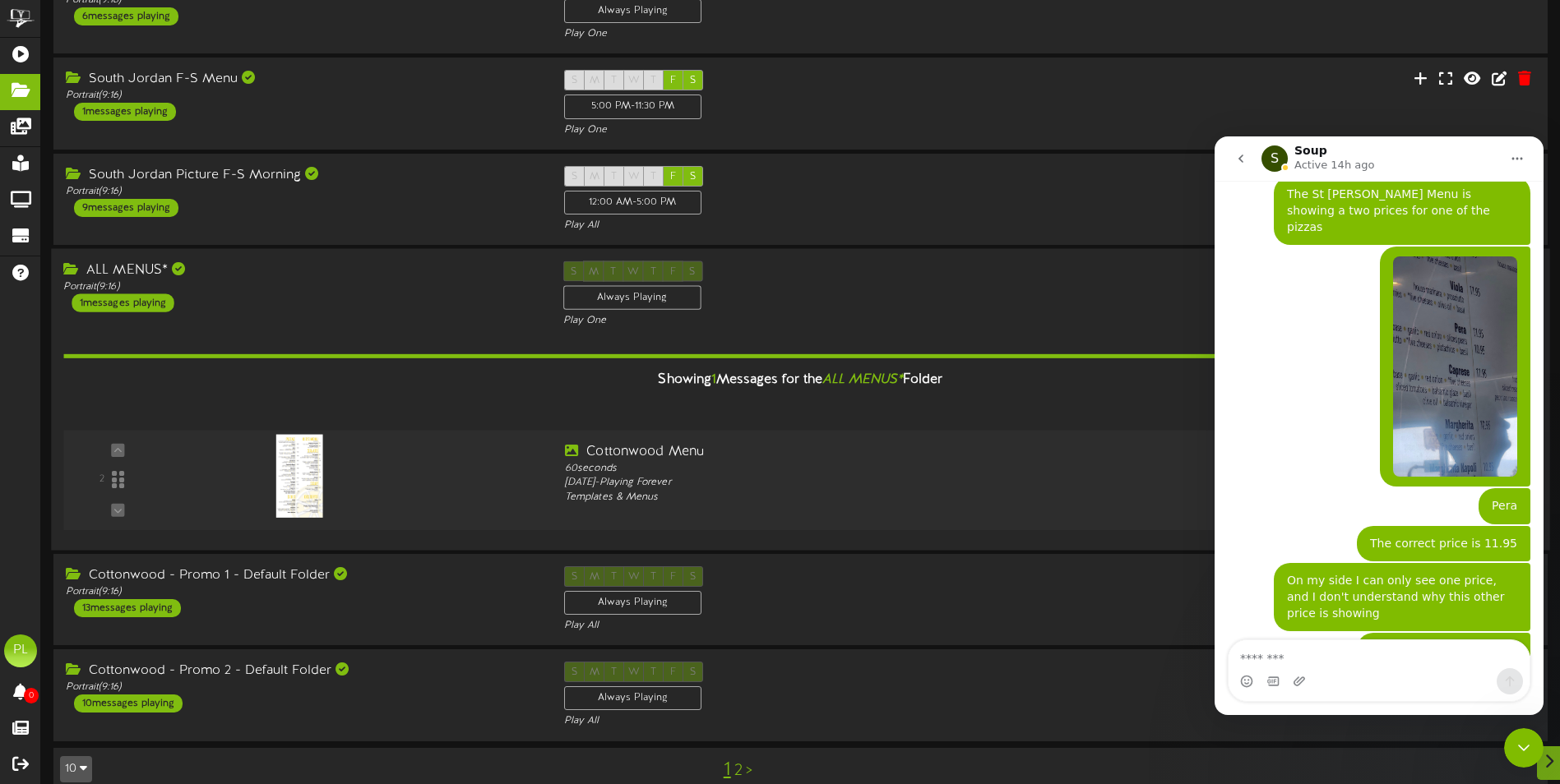
click at [488, 472] on div at bounding box center [366, 472] width 373 height 58
click at [1024, 413] on div "Add Message From Apps" at bounding box center [799, 408] width 1473 height 20
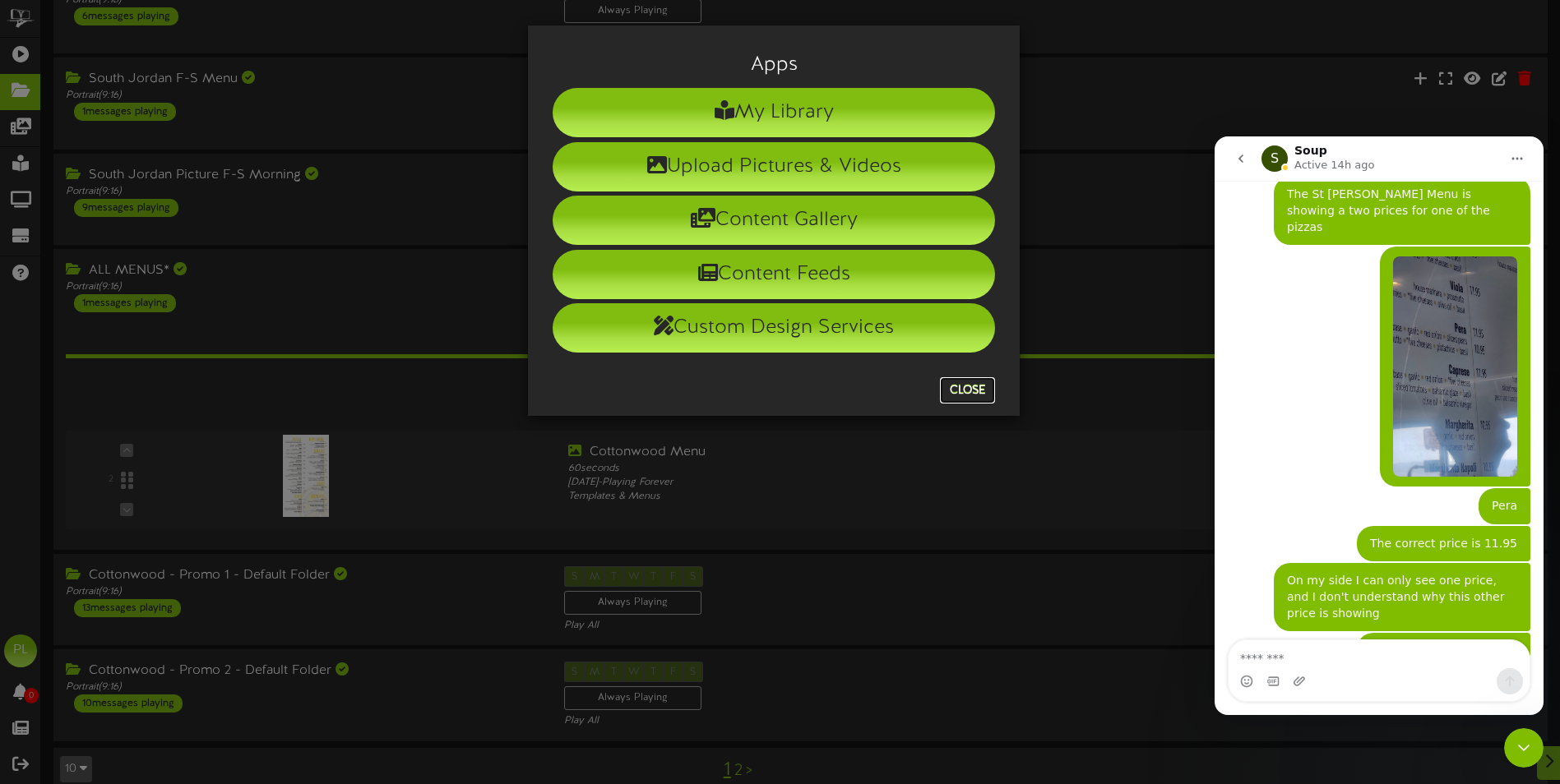
drag, startPoint x: 972, startPoint y: 388, endPoint x: 1139, endPoint y: 347, distance: 172.0
click at [972, 389] on button "Close" at bounding box center [967, 390] width 55 height 26
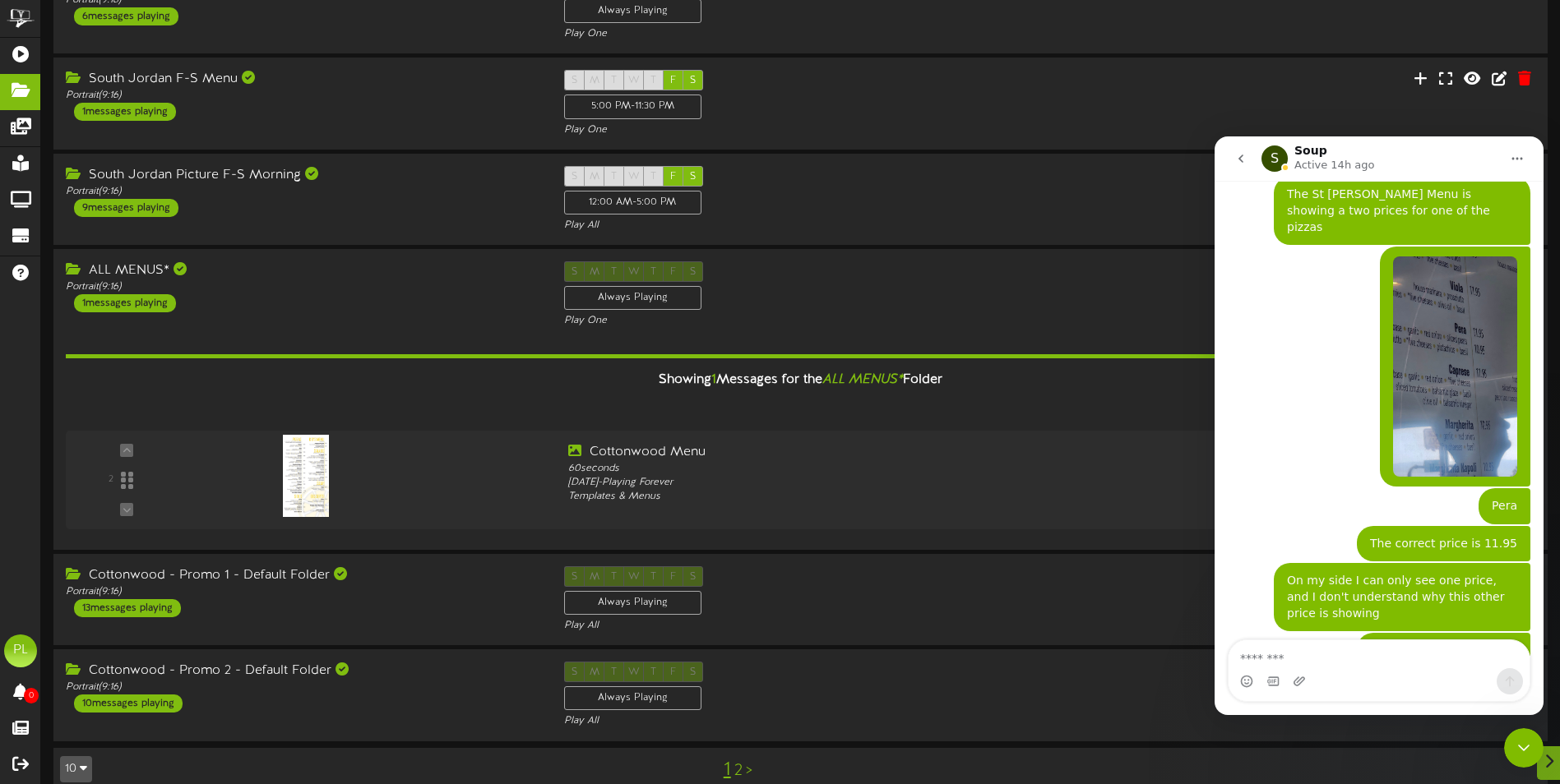
click at [1514, 158] on icon "Home" at bounding box center [1517, 159] width 11 height 3
click at [1524, 740] on icon "Close Intercom Messenger" at bounding box center [1523, 747] width 19 height 19
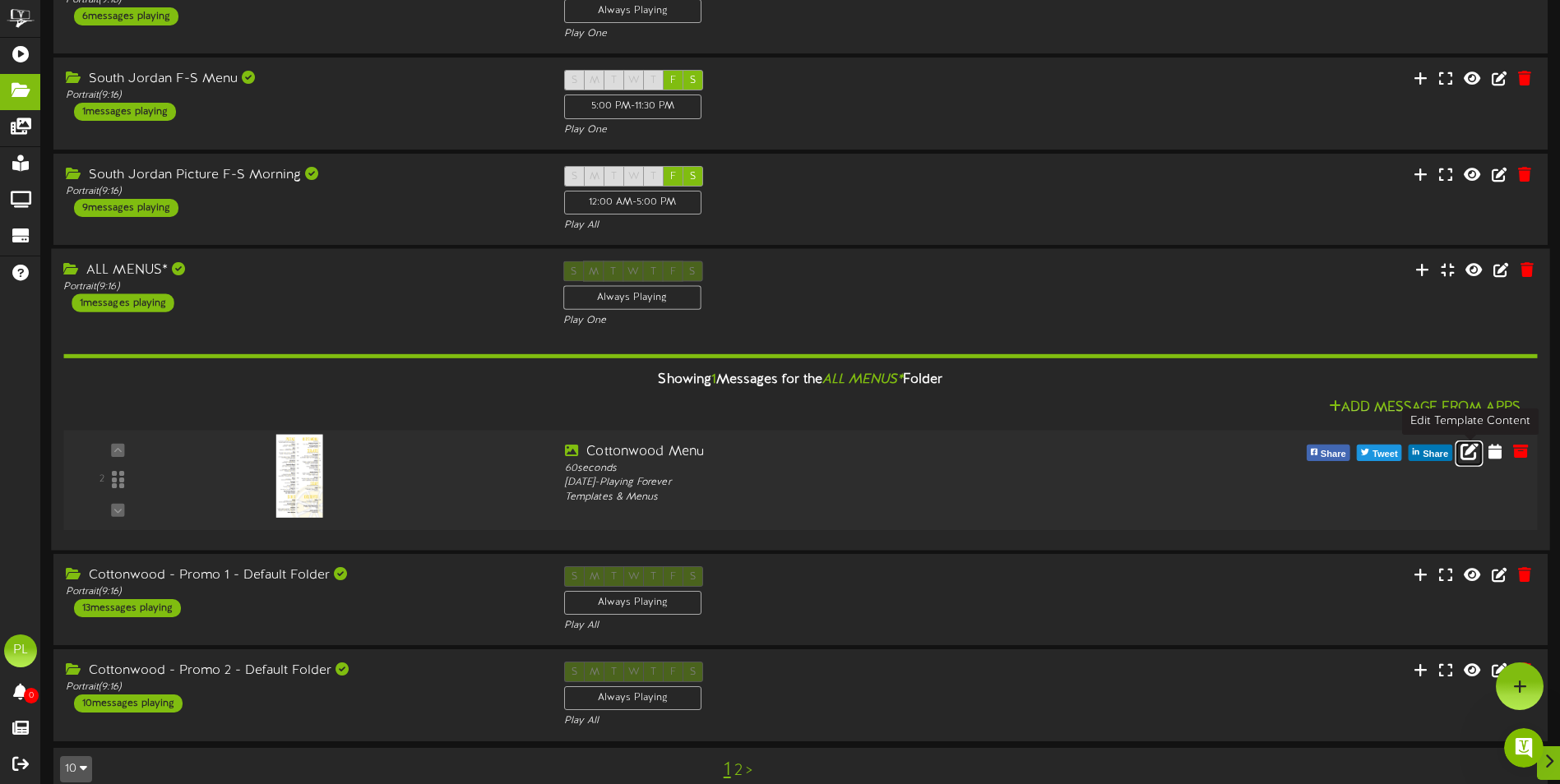
click at [1473, 448] on icon at bounding box center [1469, 450] width 18 height 18
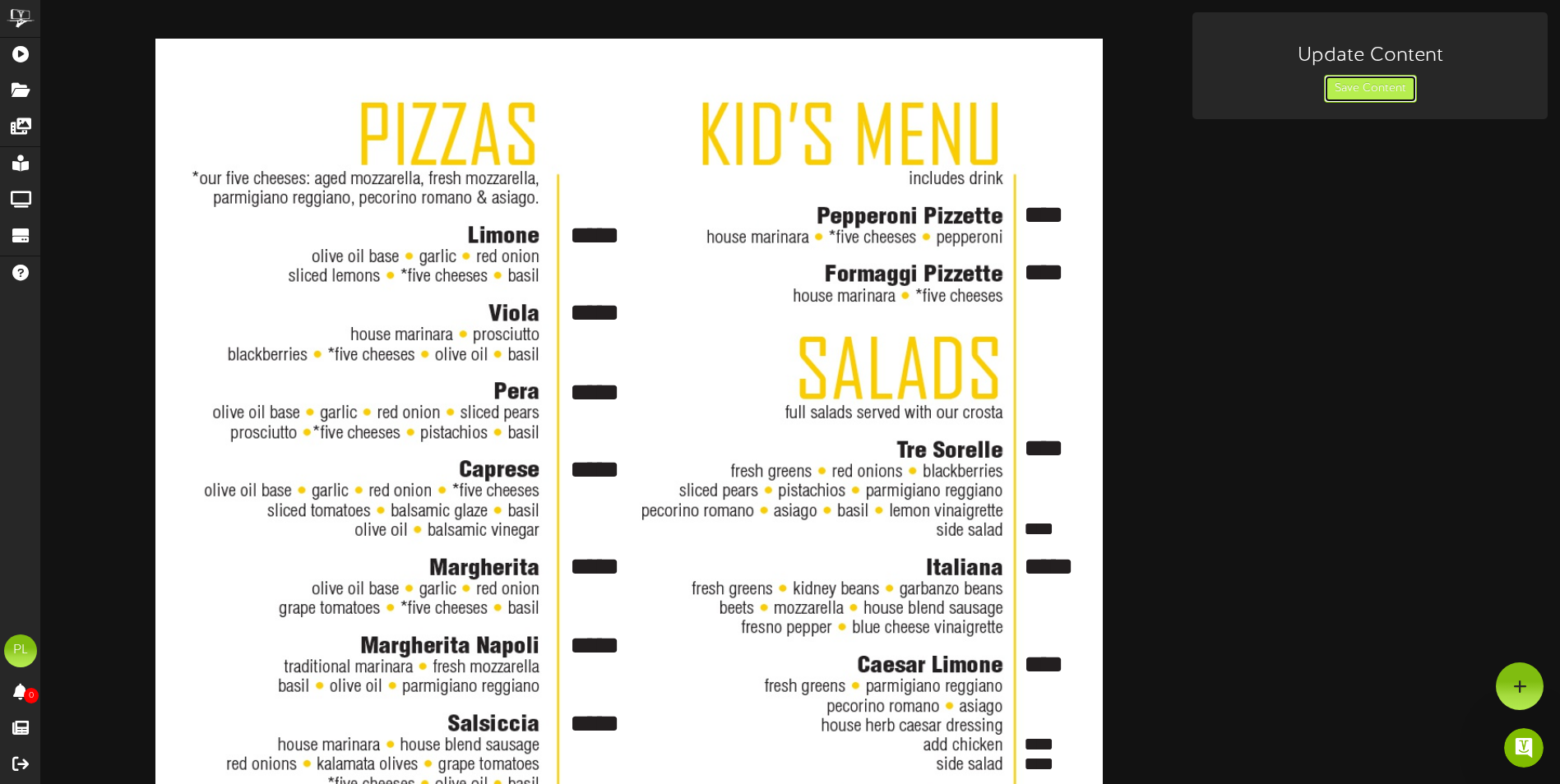
click at [1380, 85] on button "Save Content" at bounding box center [1370, 89] width 92 height 28
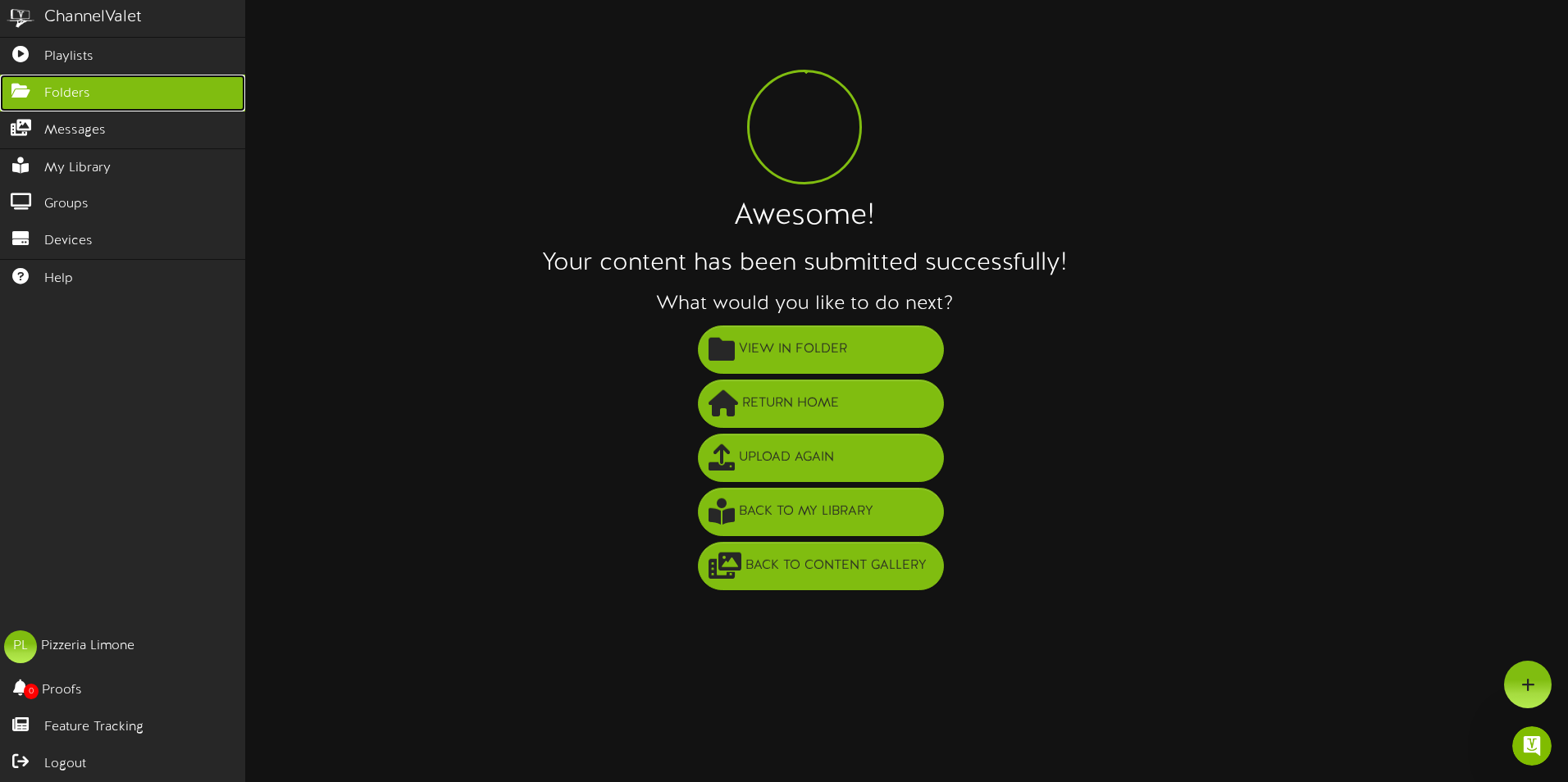
click at [145, 85] on link "Folders" at bounding box center [123, 93] width 245 height 37
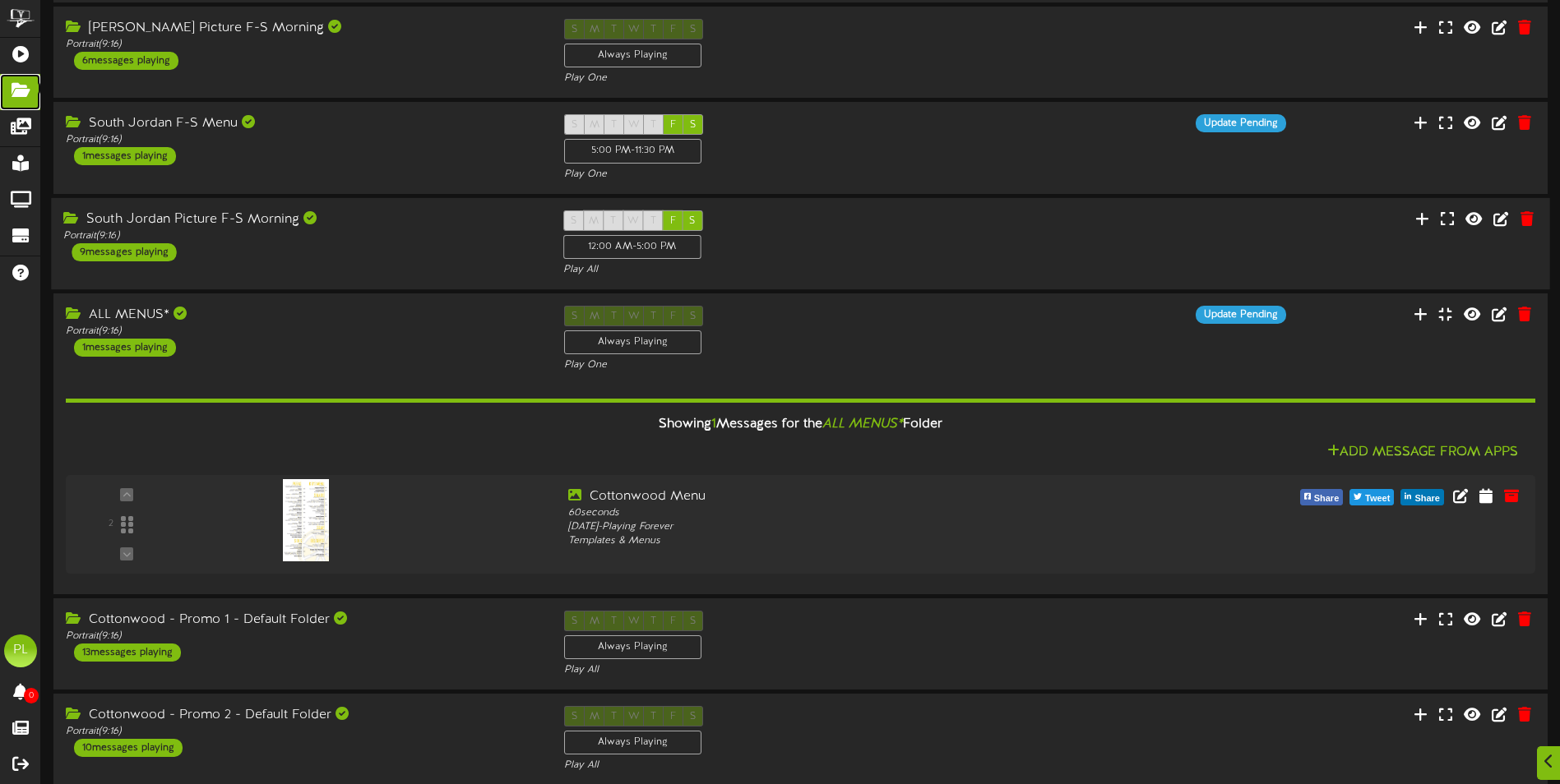
scroll to position [518, 0]
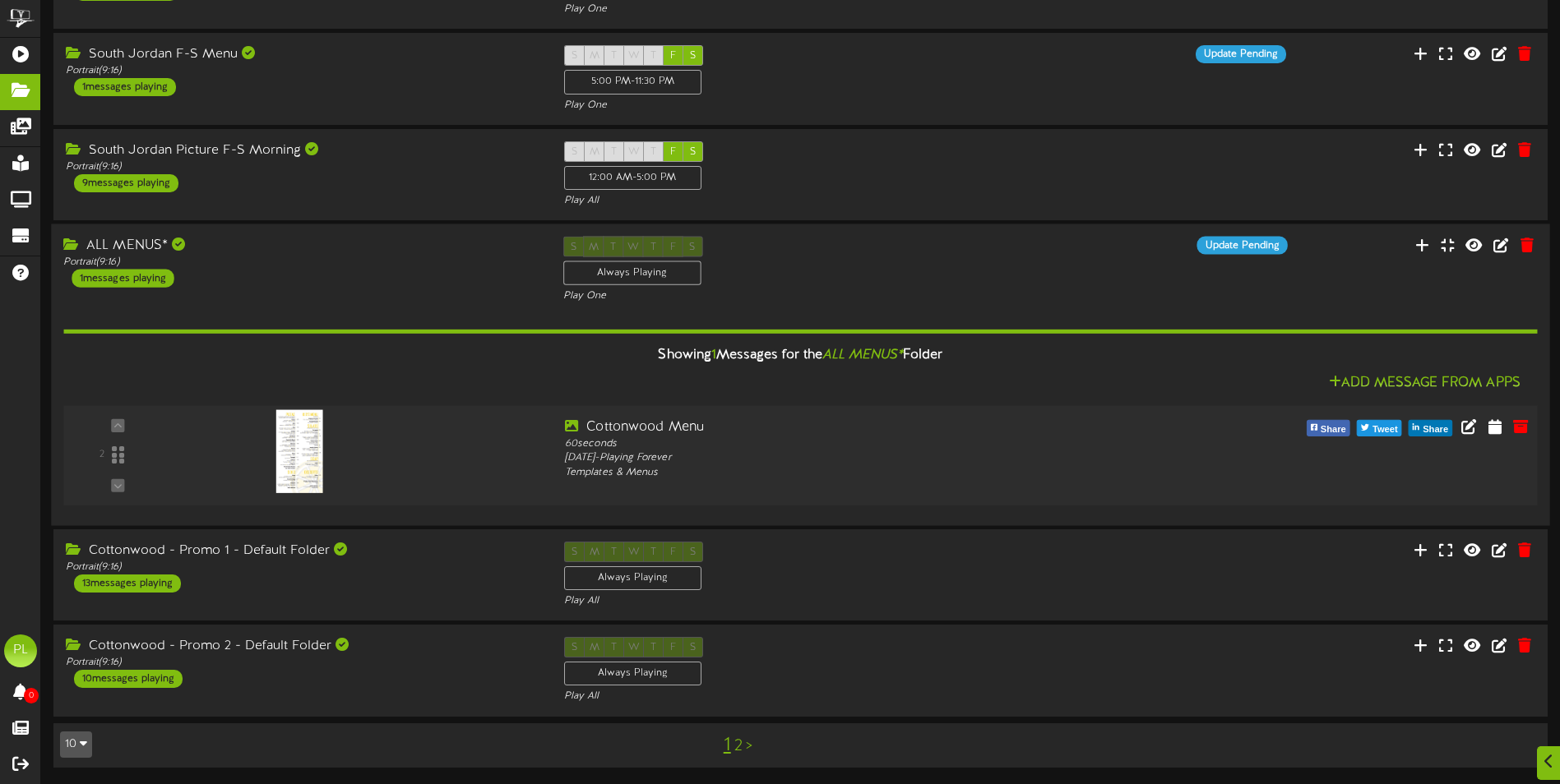
click at [895, 481] on div "2 Cottonwood Menu" at bounding box center [799, 456] width 1488 height 75
click at [1031, 359] on div "Showing 1 Messages for the ALL MENUS* Folder" at bounding box center [800, 355] width 1498 height 35
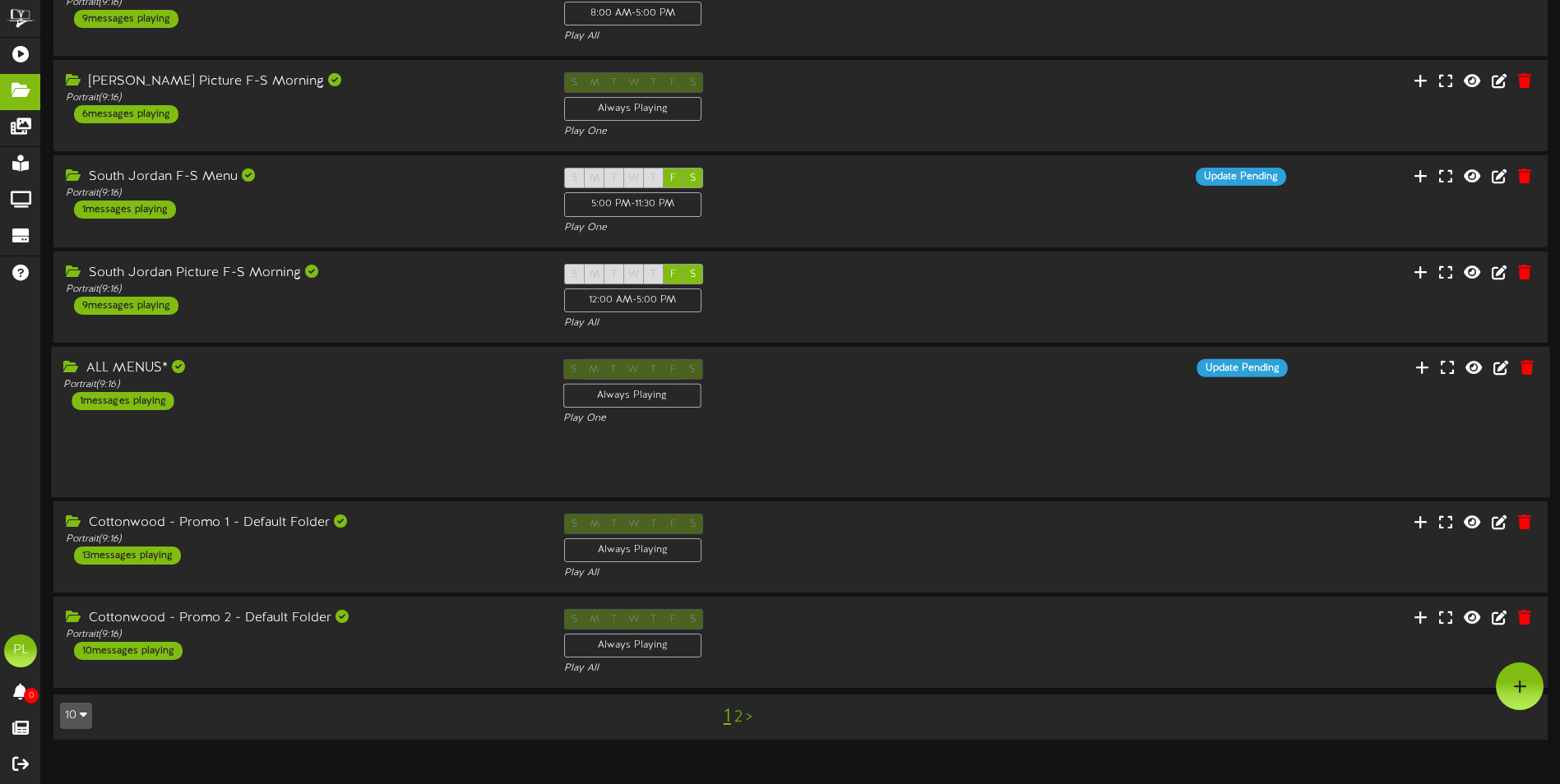
scroll to position [0, 0]
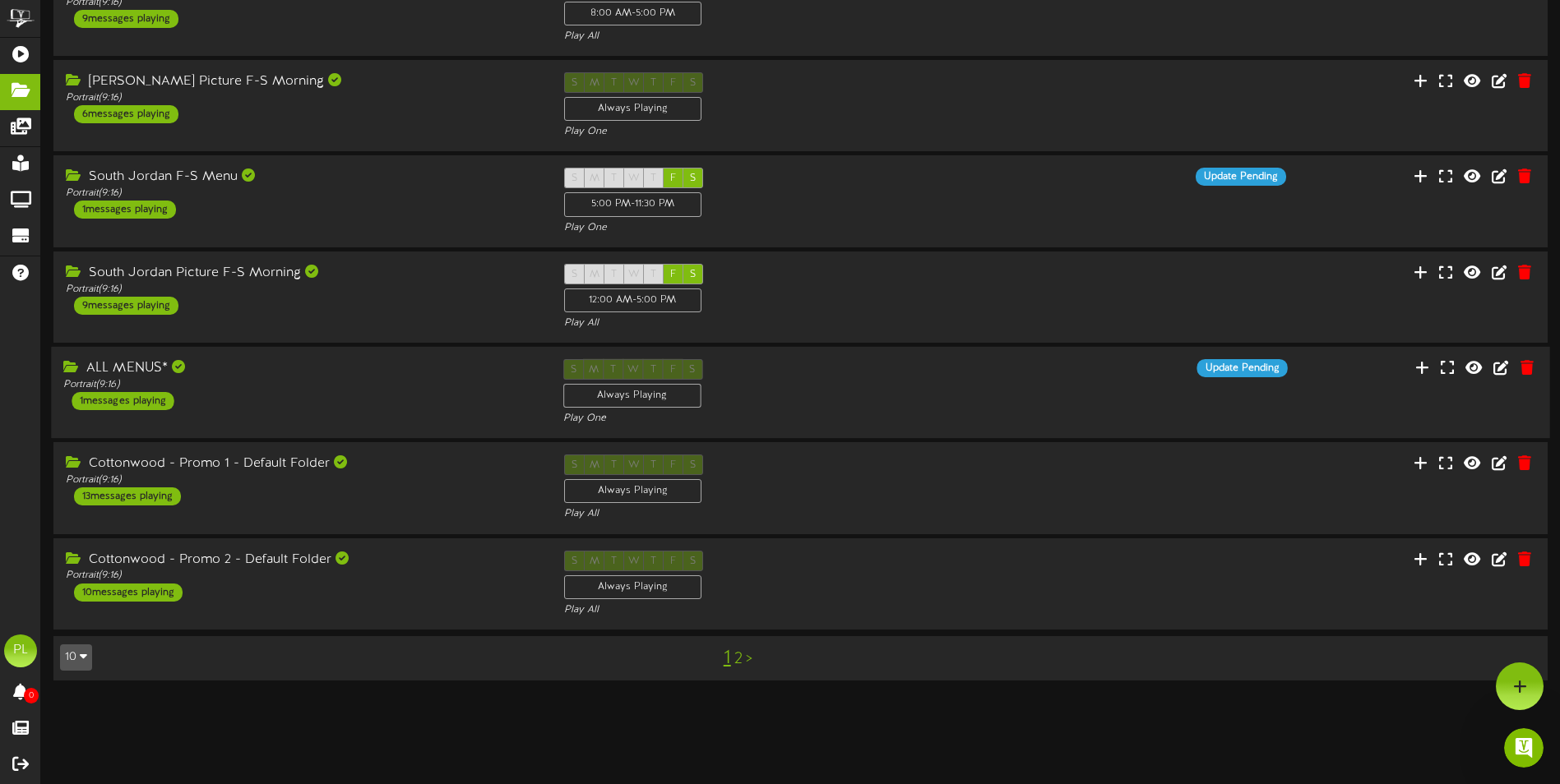
click at [235, 366] on div "ALL MENUS*" at bounding box center [300, 369] width 474 height 18
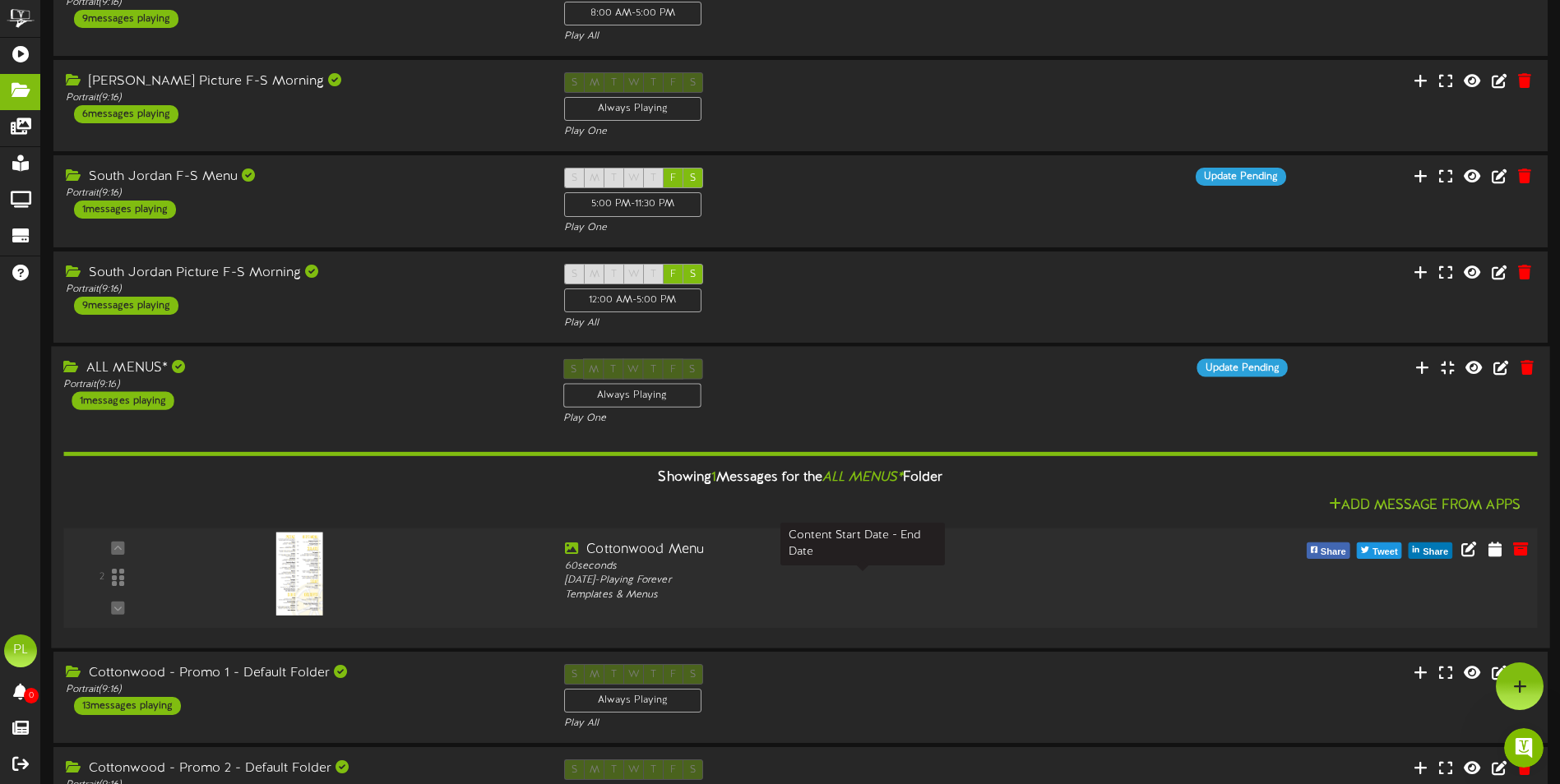
click at [944, 576] on div "[DATE] - Playing Forever" at bounding box center [863, 581] width 596 height 14
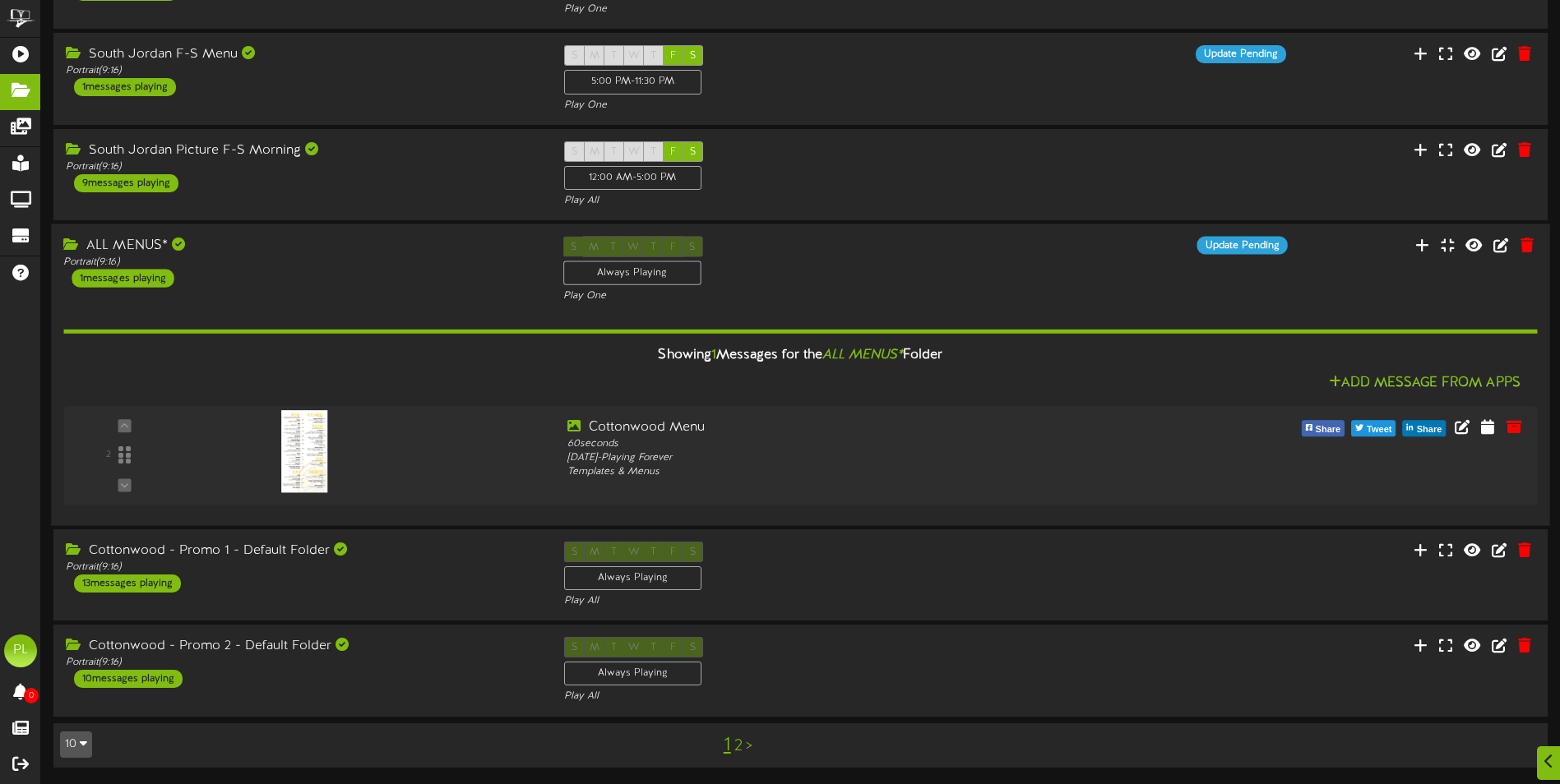
click at [1070, 371] on div "Showing 1 Messages for the ALL MENUS* Folder" at bounding box center [800, 355] width 1498 height 35
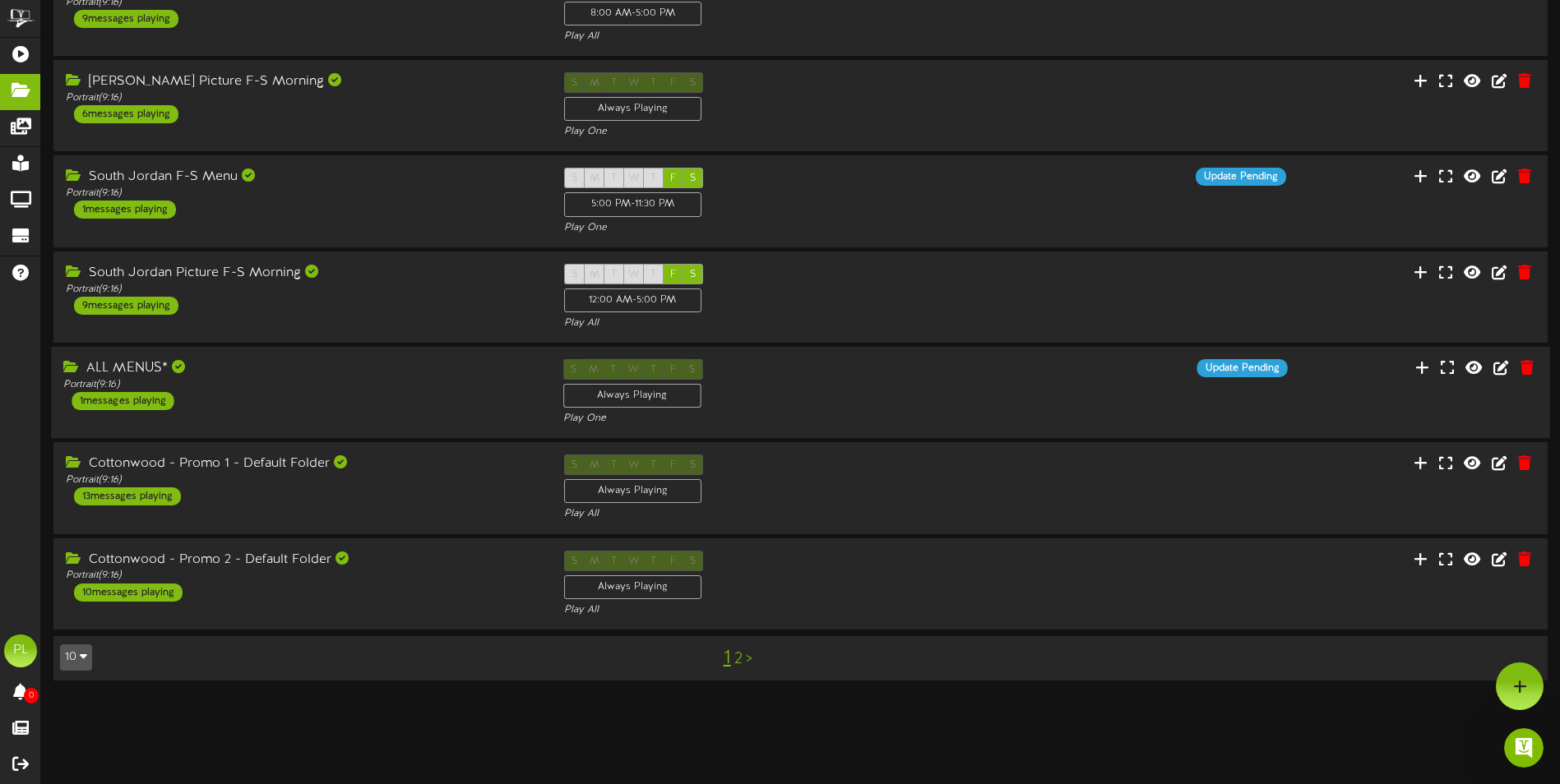
click at [1026, 400] on div "S M T W T F S Always Playing Play One" at bounding box center [801, 393] width 499 height 67
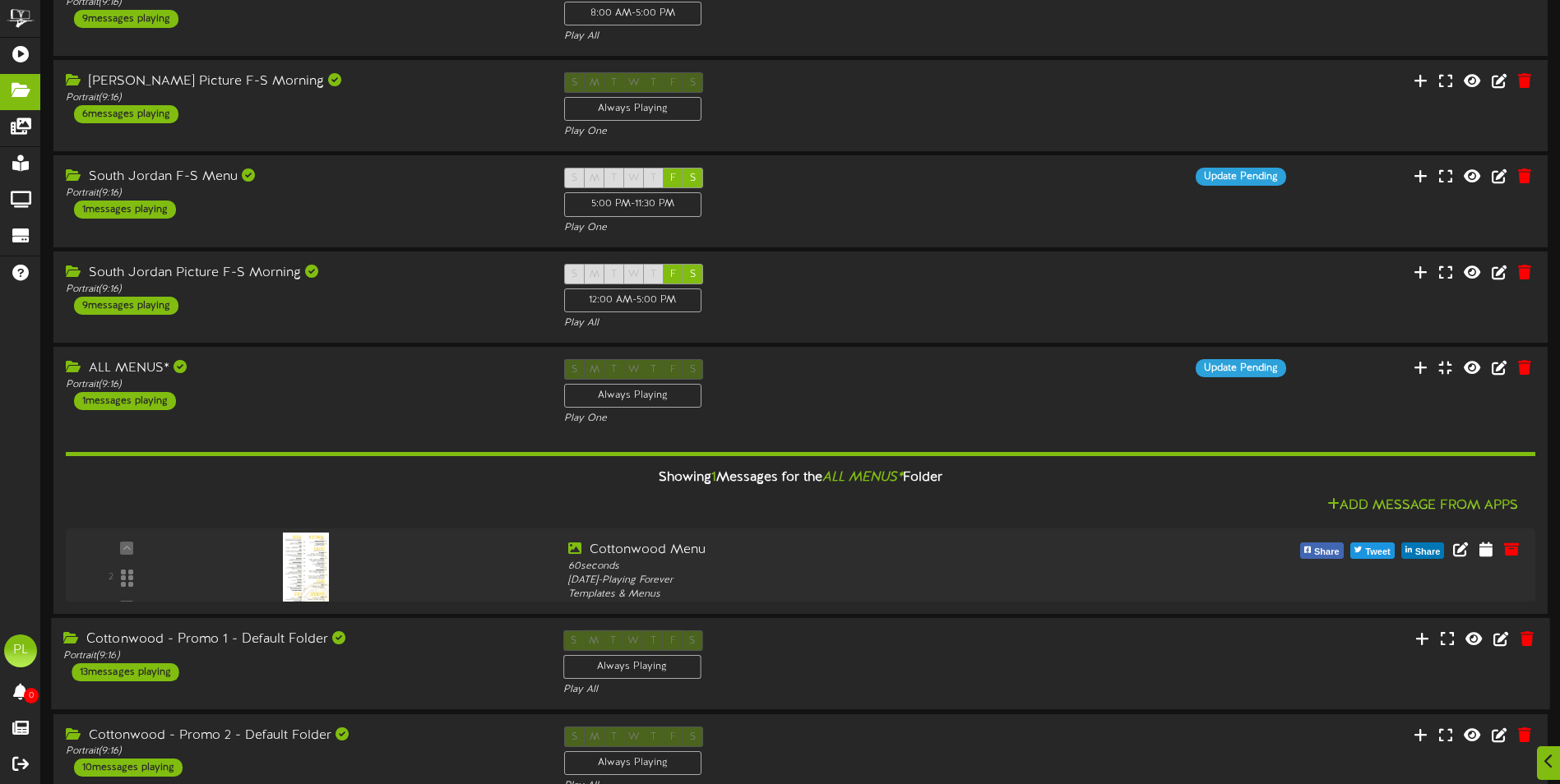
scroll to position [518, 0]
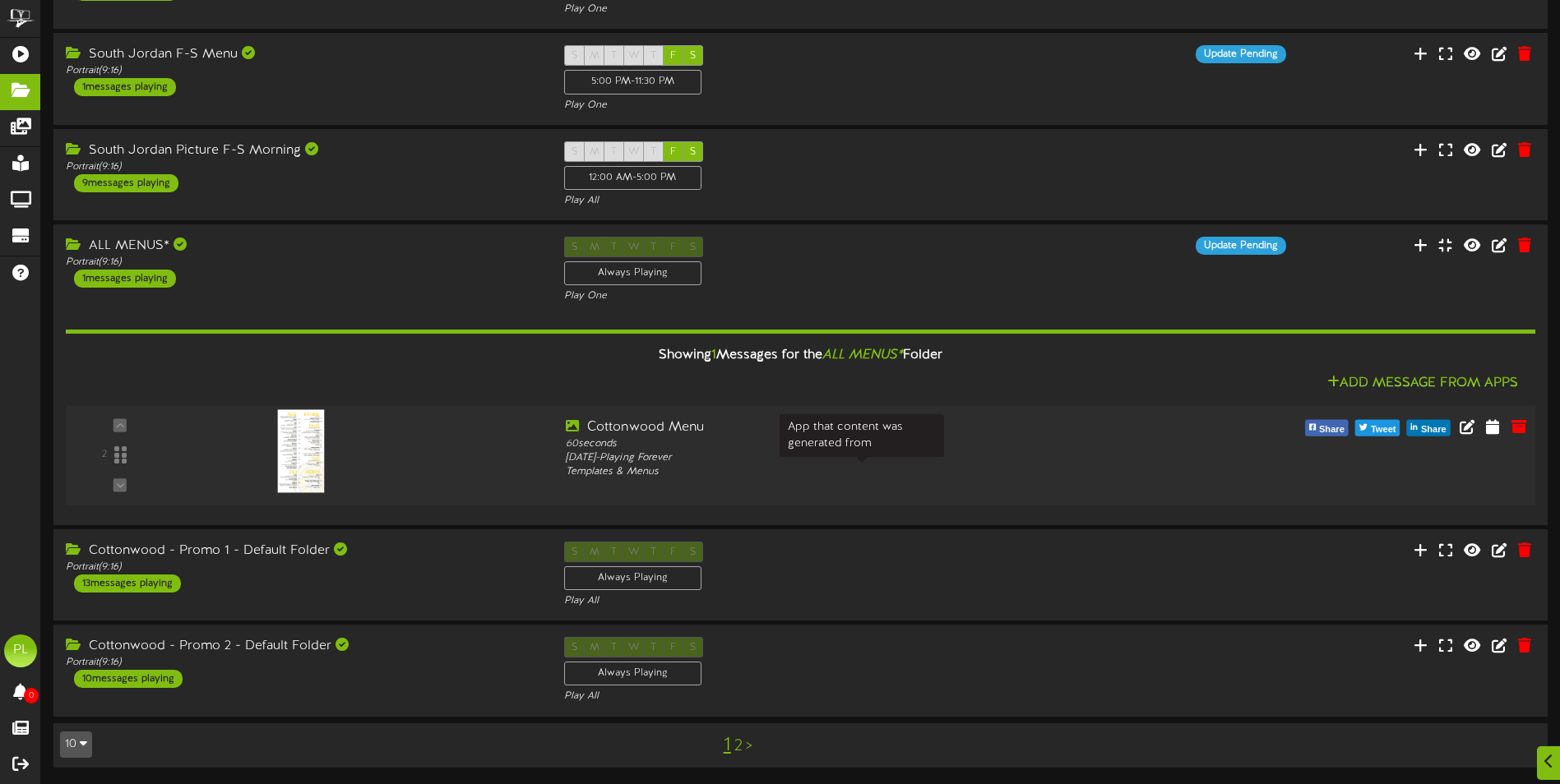
click at [932, 469] on div "Templates & Menus" at bounding box center [863, 472] width 594 height 14
